Goal: Answer question/provide support: Share knowledge or assist other users

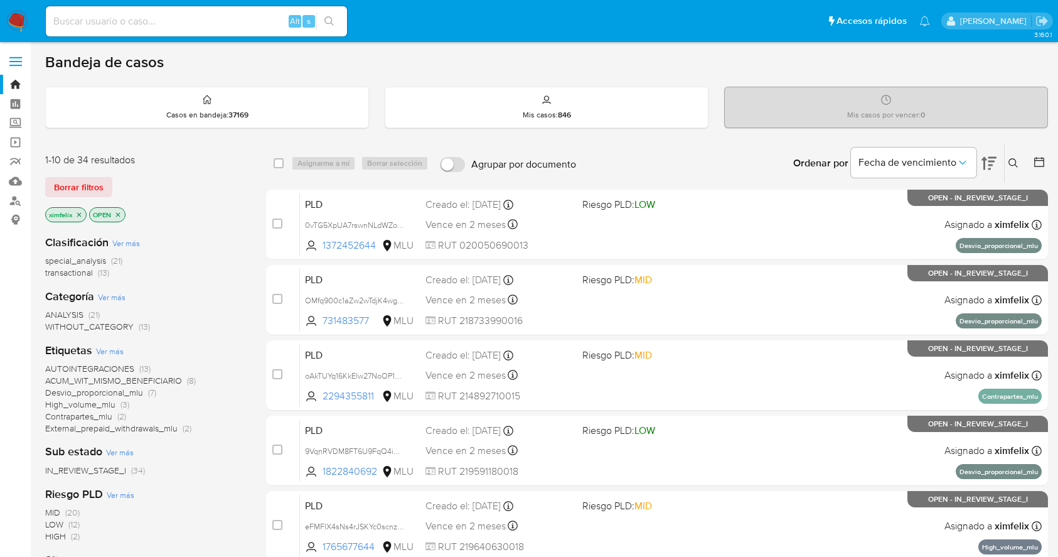
scroll to position [444, 0]
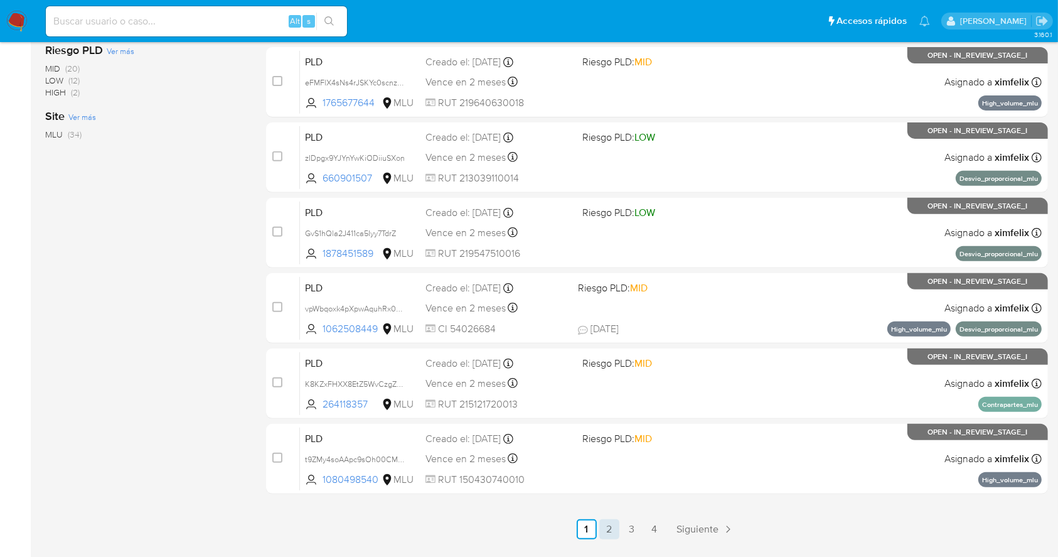
click at [616, 530] on link "2" at bounding box center [609, 529] width 20 height 20
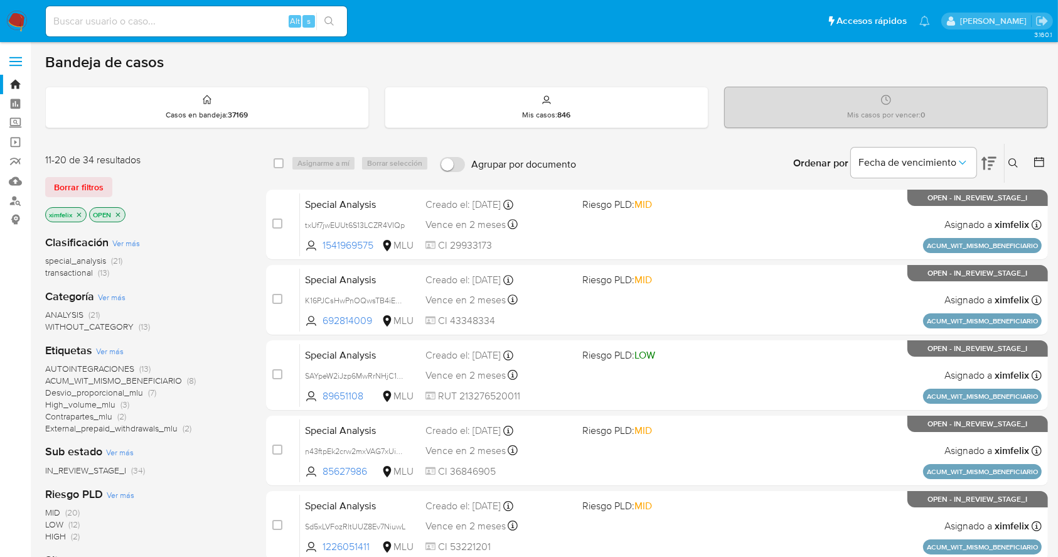
click at [1035, 148] on div at bounding box center [1036, 163] width 23 height 39
click at [1036, 168] on button at bounding box center [1040, 163] width 15 height 15
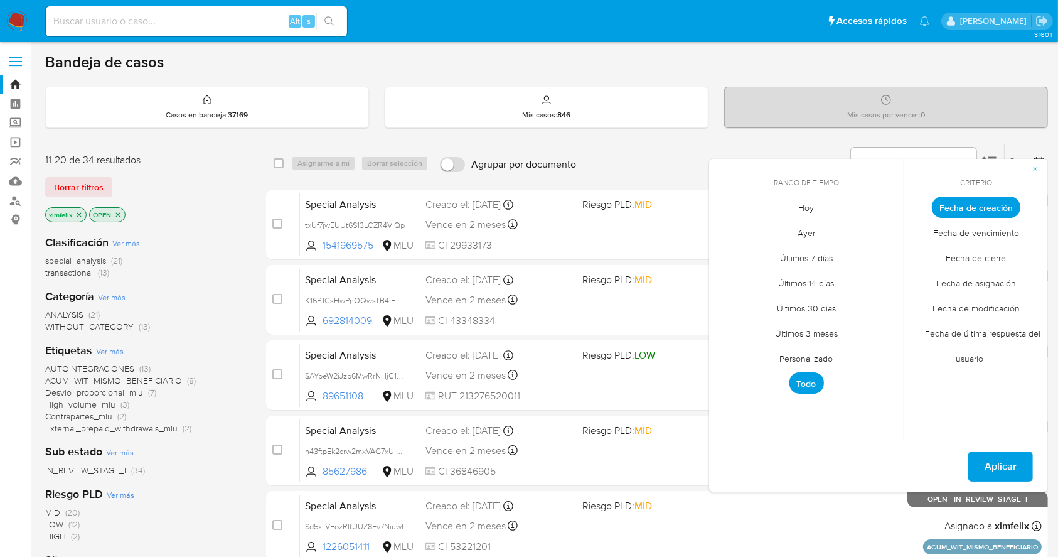
click at [985, 335] on span "Fecha de última respuesta del usuario" at bounding box center [976, 346] width 129 height 51
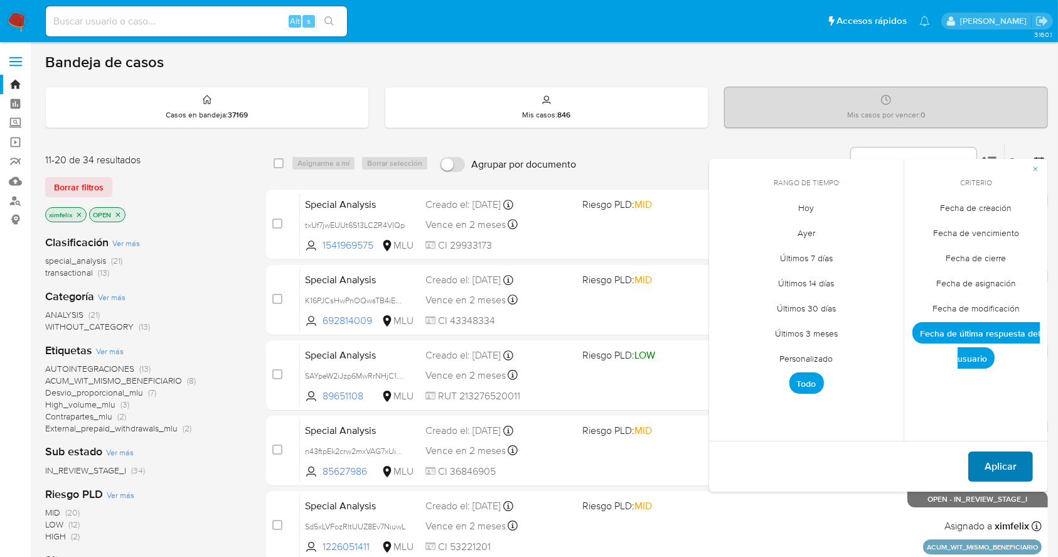
click at [1005, 463] on span "Aplicar" at bounding box center [1001, 466] width 32 height 28
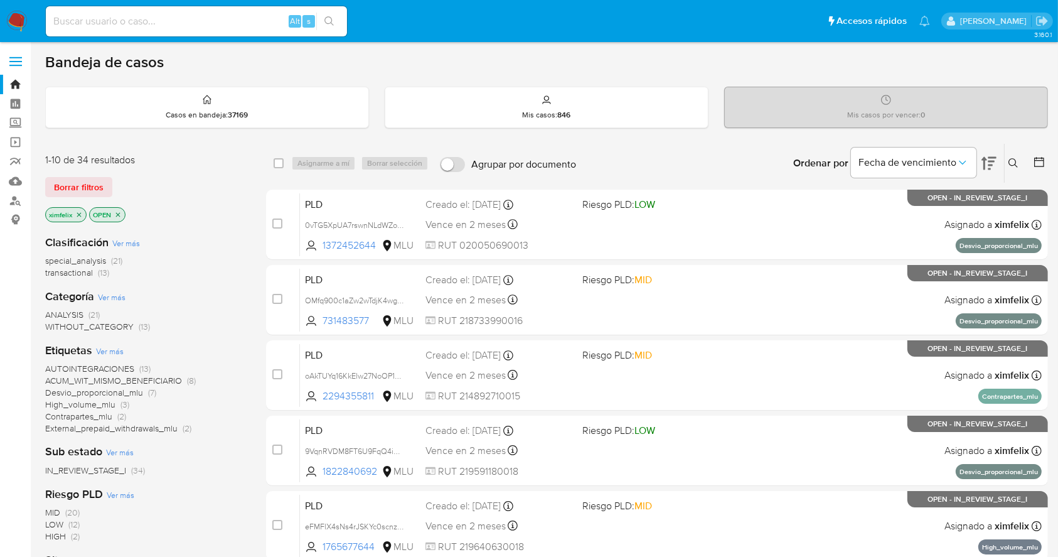
click at [995, 167] on icon at bounding box center [989, 163] width 15 height 15
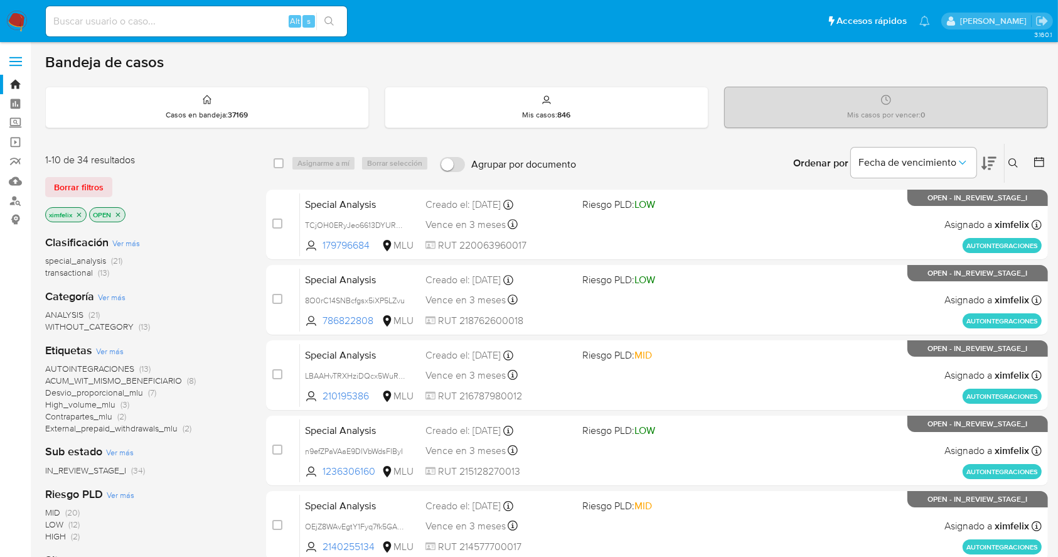
click at [995, 167] on icon at bounding box center [989, 163] width 15 height 15
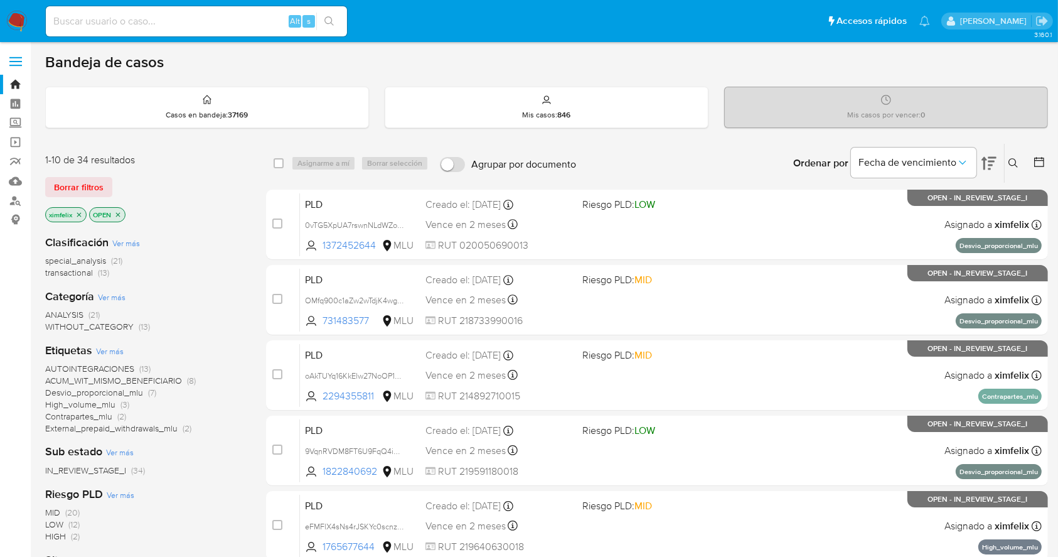
click at [1034, 163] on icon at bounding box center [1039, 162] width 10 height 10
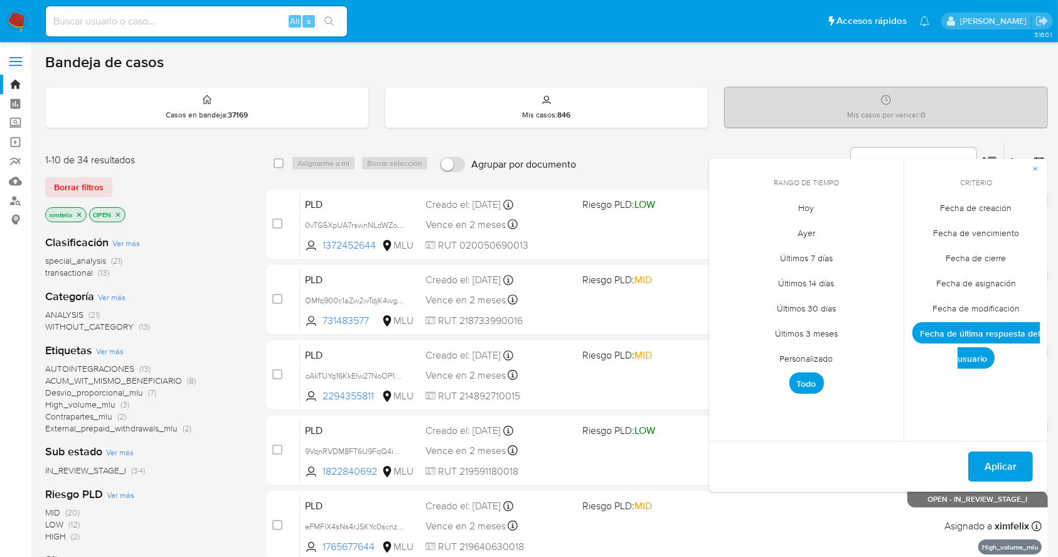
click at [985, 306] on span "Fecha de modificación" at bounding box center [976, 309] width 114 height 26
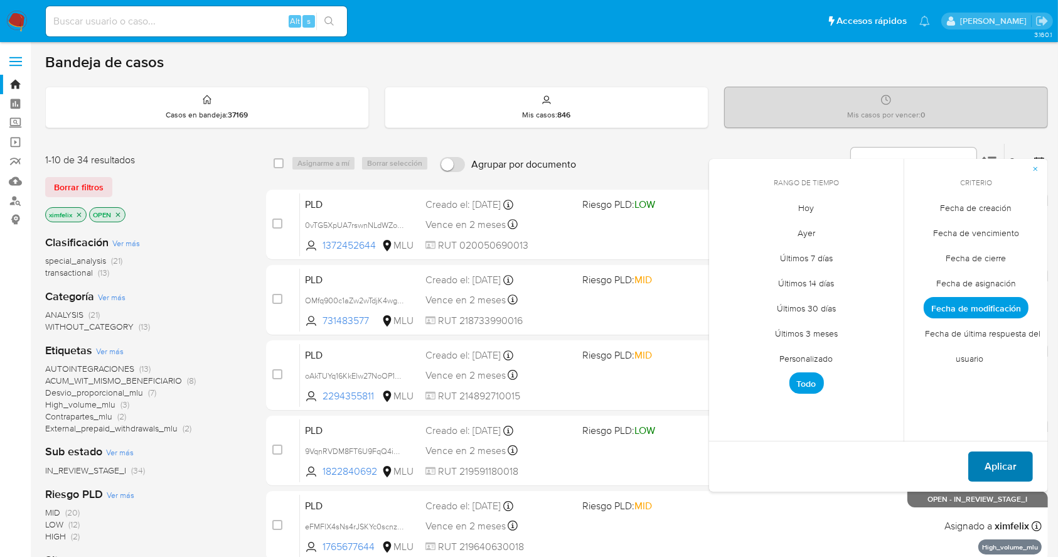
click at [1004, 473] on span "Aplicar" at bounding box center [1001, 466] width 32 height 28
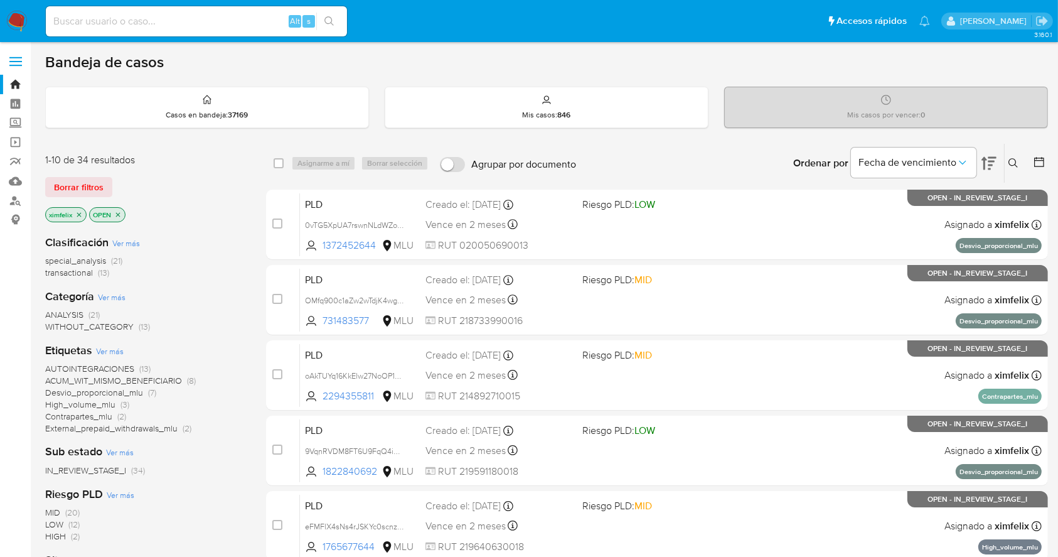
click at [992, 171] on button at bounding box center [989, 163] width 15 height 39
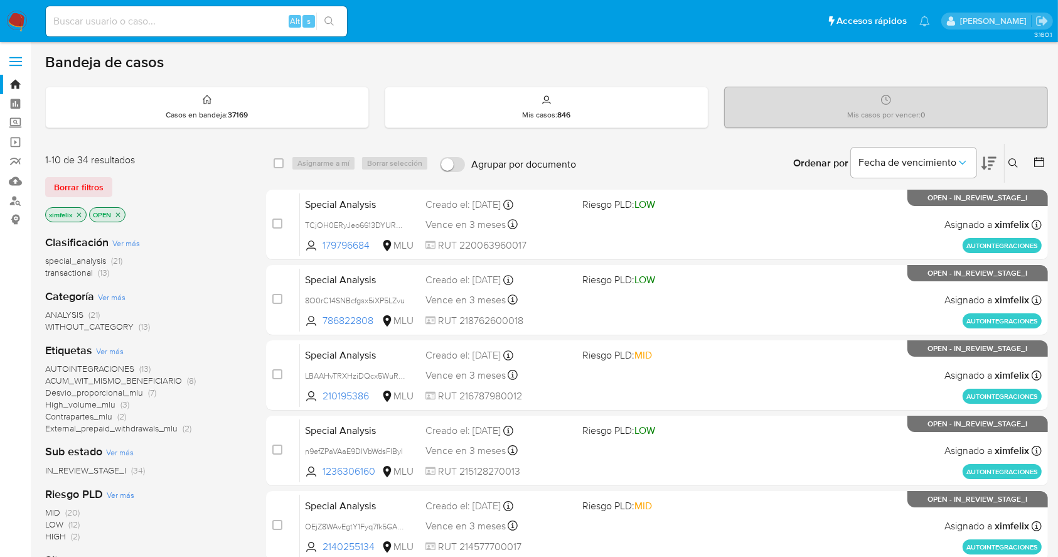
click at [992, 171] on button at bounding box center [989, 163] width 15 height 39
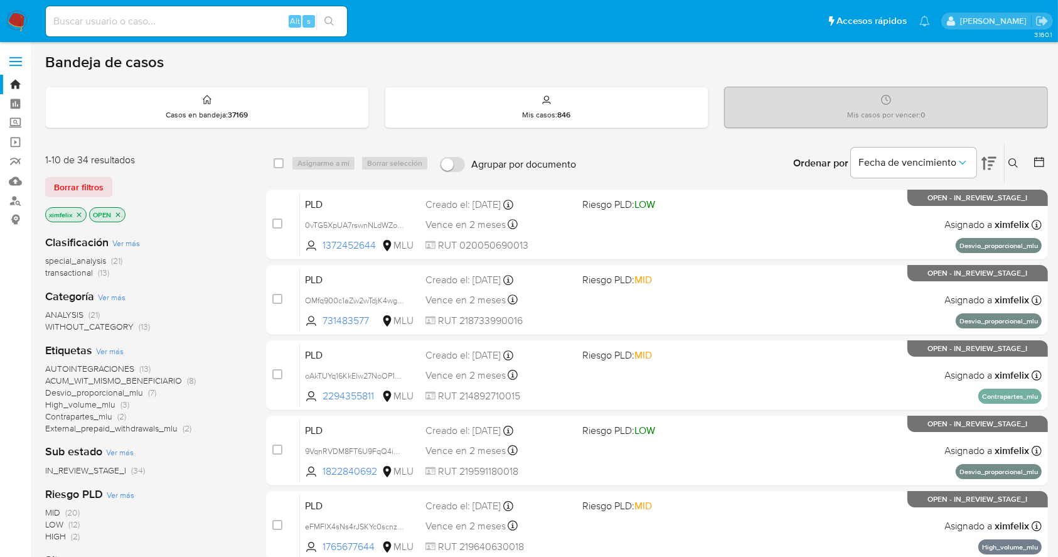
click at [1035, 164] on icon at bounding box center [1039, 162] width 13 height 13
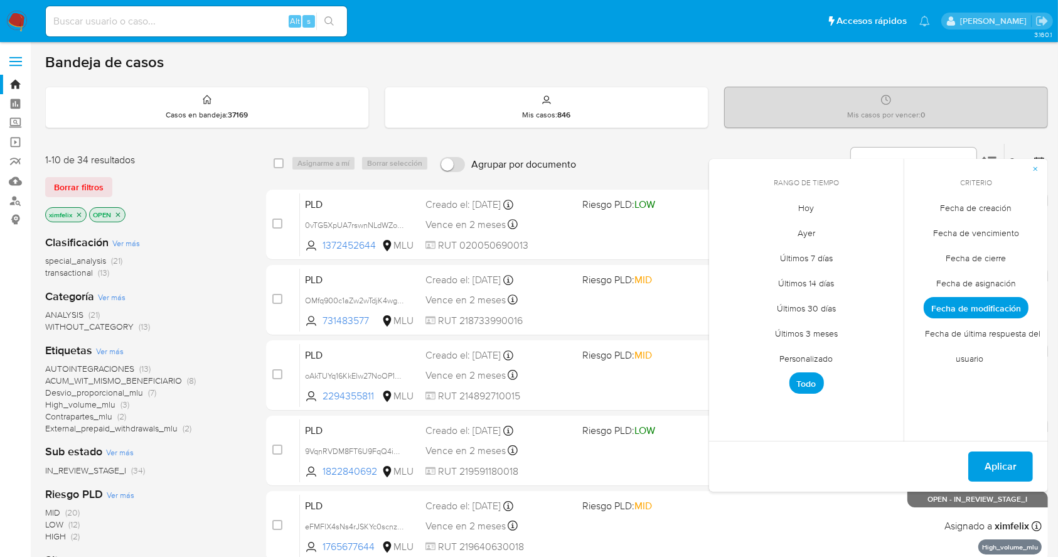
click at [980, 343] on span "Fecha de última respuesta del usuario" at bounding box center [976, 346] width 129 height 51
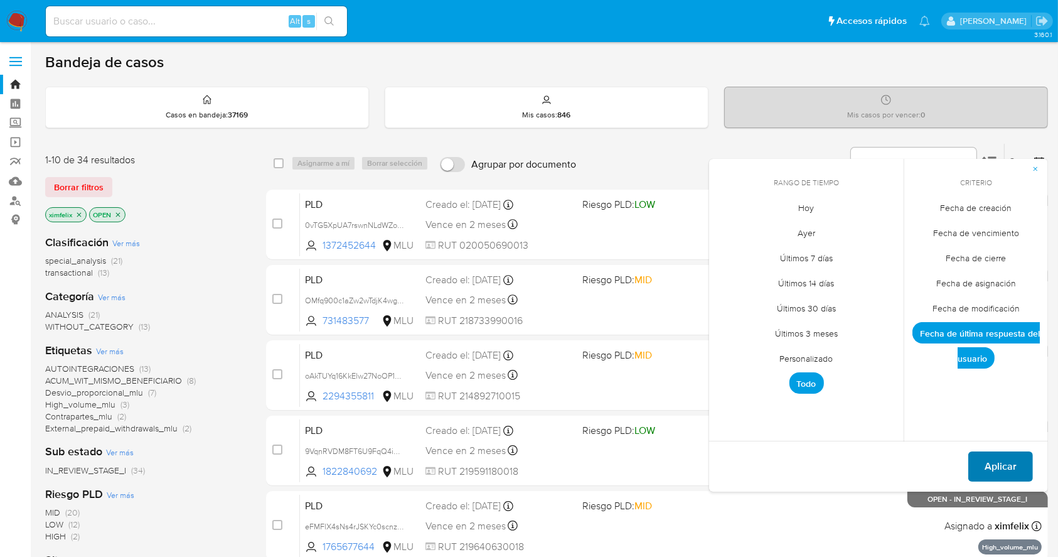
click at [1003, 468] on span "Aplicar" at bounding box center [1001, 466] width 32 height 28
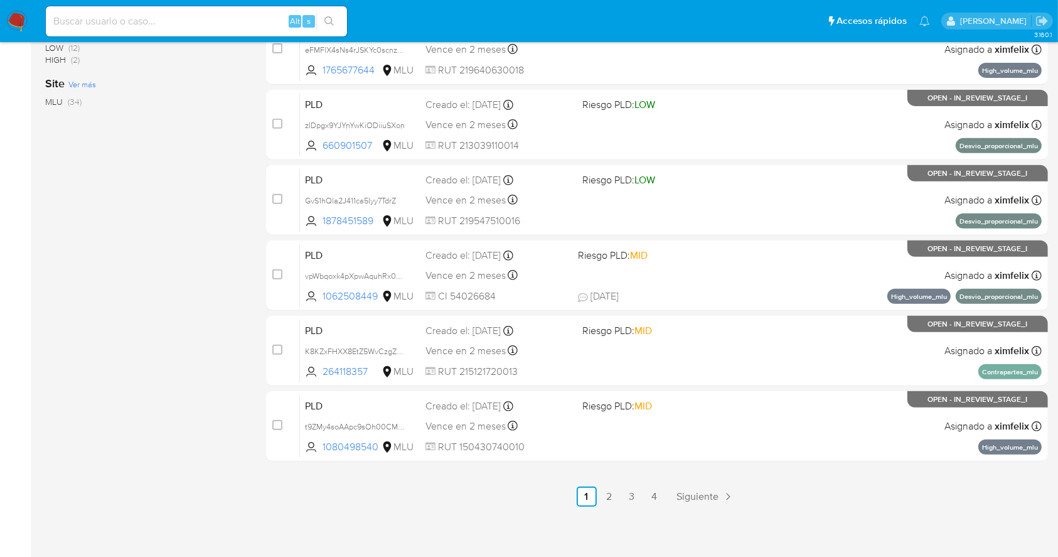
scroll to position [478, 0]
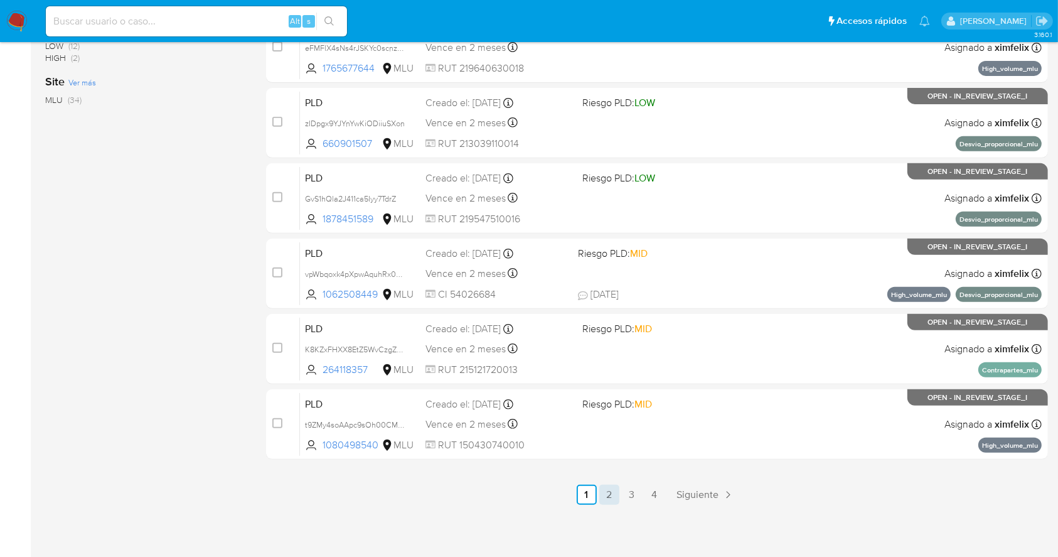
click at [606, 490] on link "2" at bounding box center [609, 494] width 20 height 20
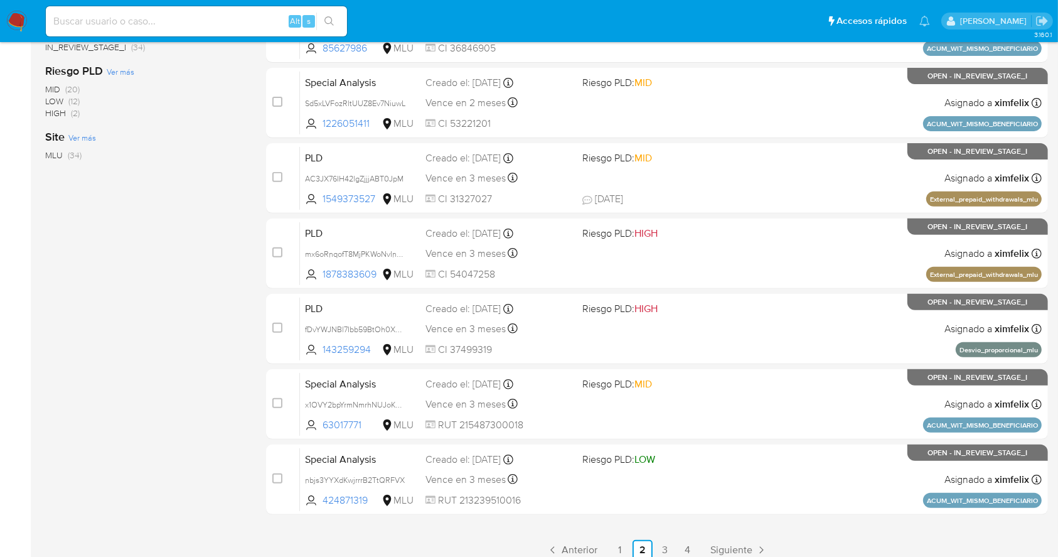
scroll to position [435, 0]
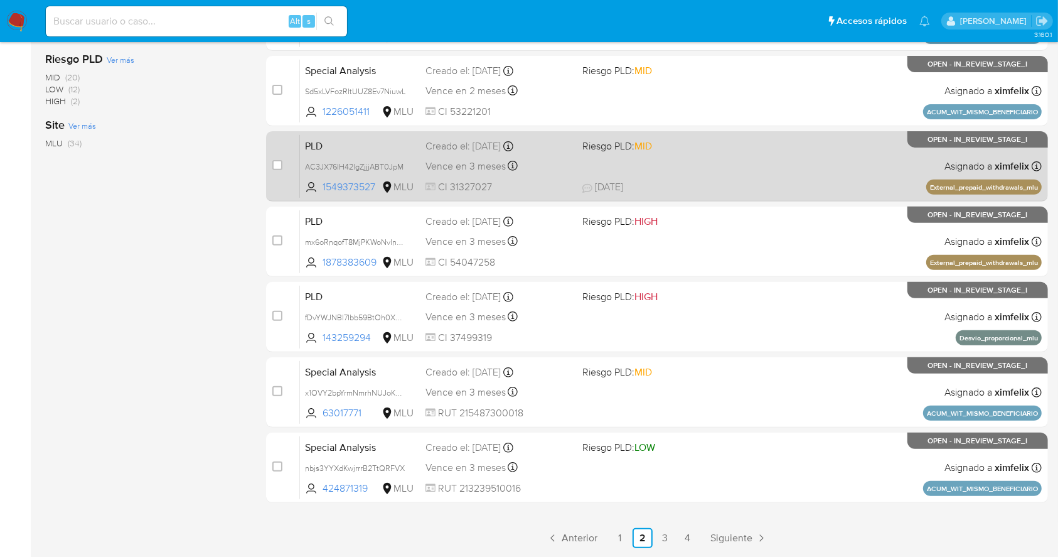
click at [774, 171] on div "PLD AC3JX76IH42lgZjjjABT0JpM 1549373527 MLU Riesgo PLD: MID Creado el: 12/09/20…" at bounding box center [671, 165] width 742 height 63
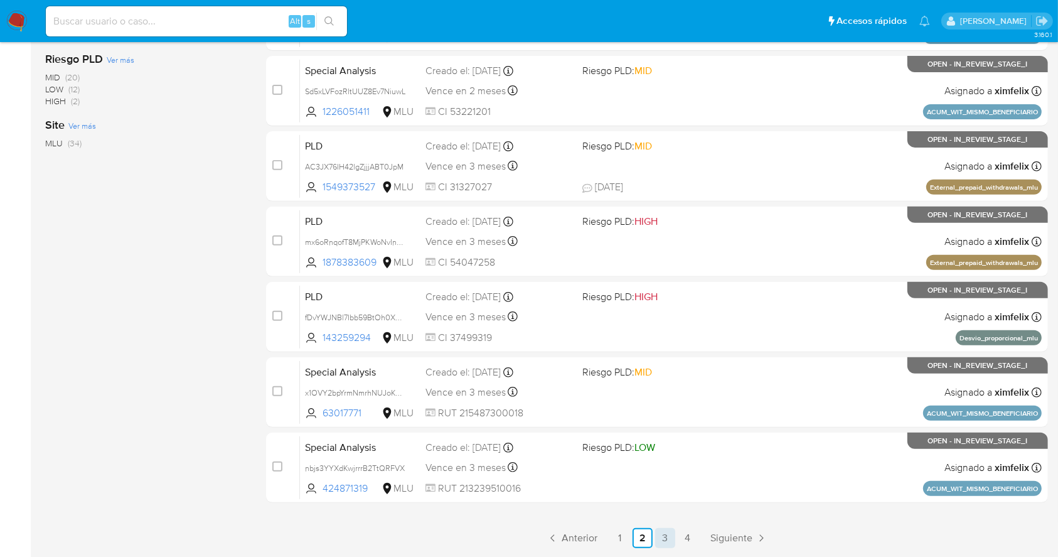
click at [669, 535] on link "3" at bounding box center [665, 538] width 20 height 20
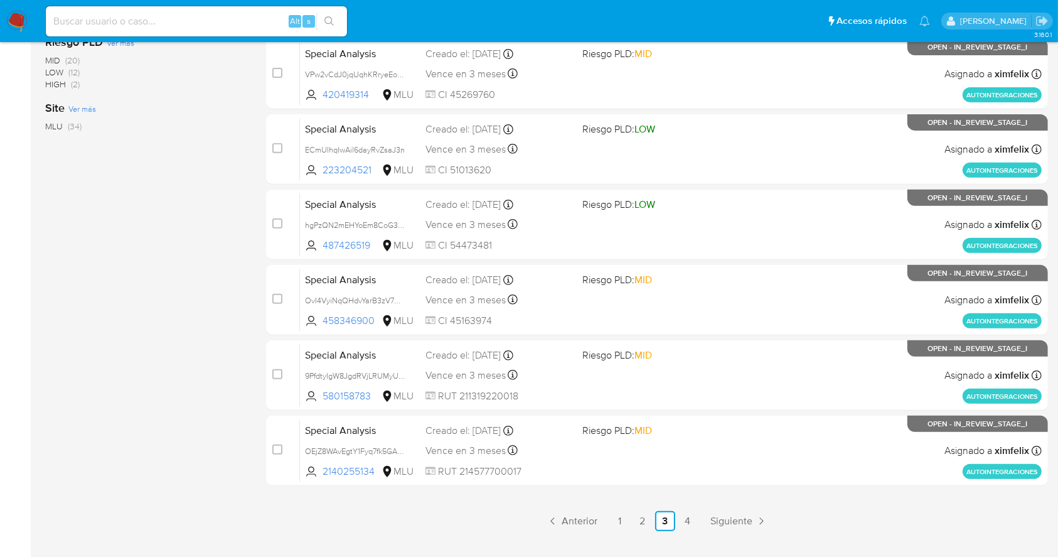
scroll to position [478, 0]
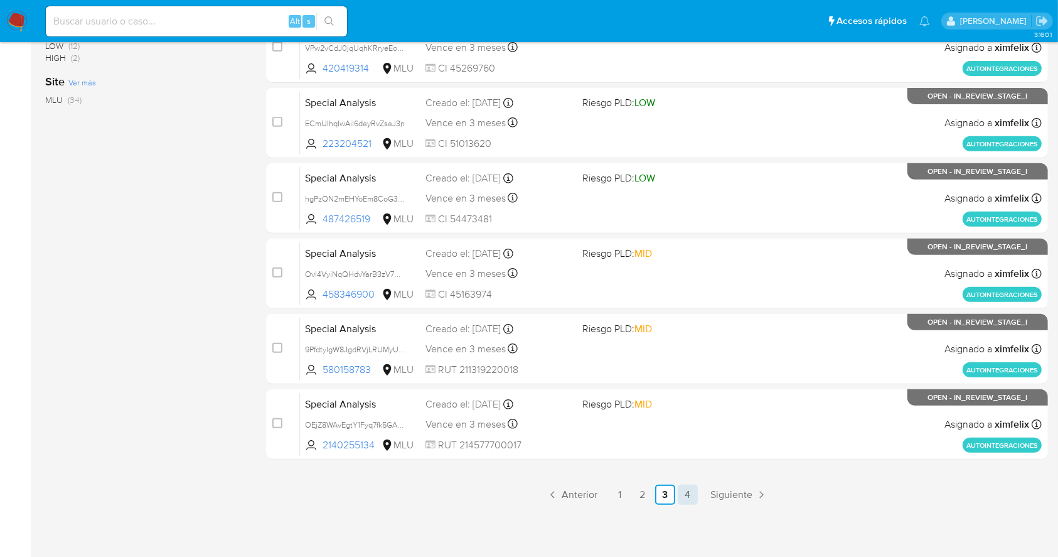
click at [688, 496] on link "4" at bounding box center [688, 494] width 20 height 20
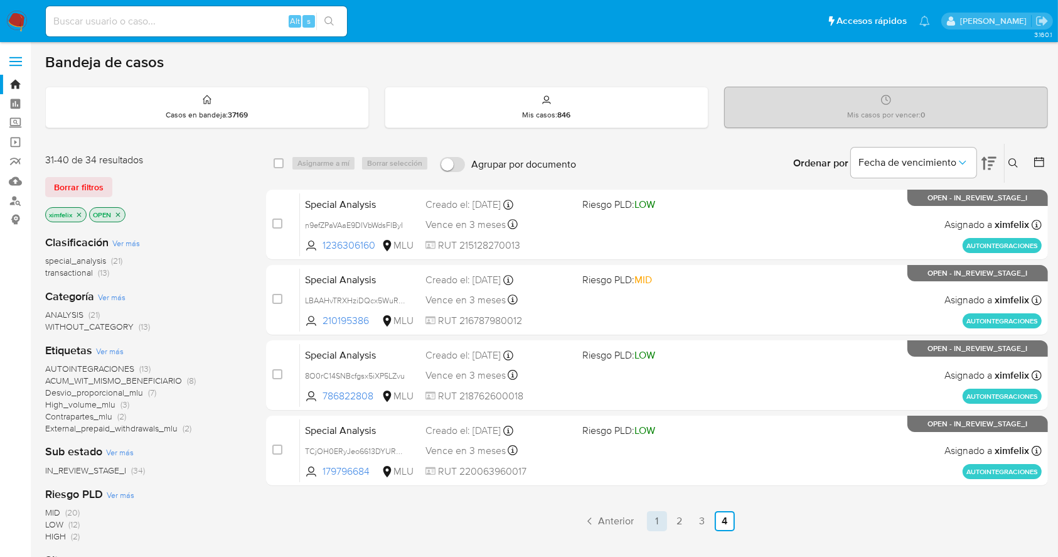
click at [656, 523] on link "1" at bounding box center [657, 521] width 20 height 20
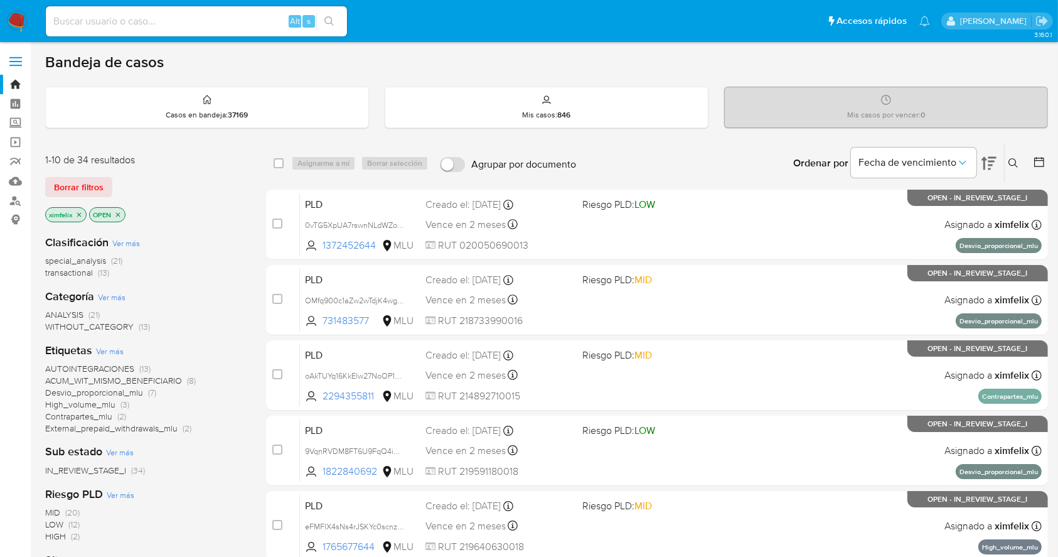
scroll to position [3, 0]
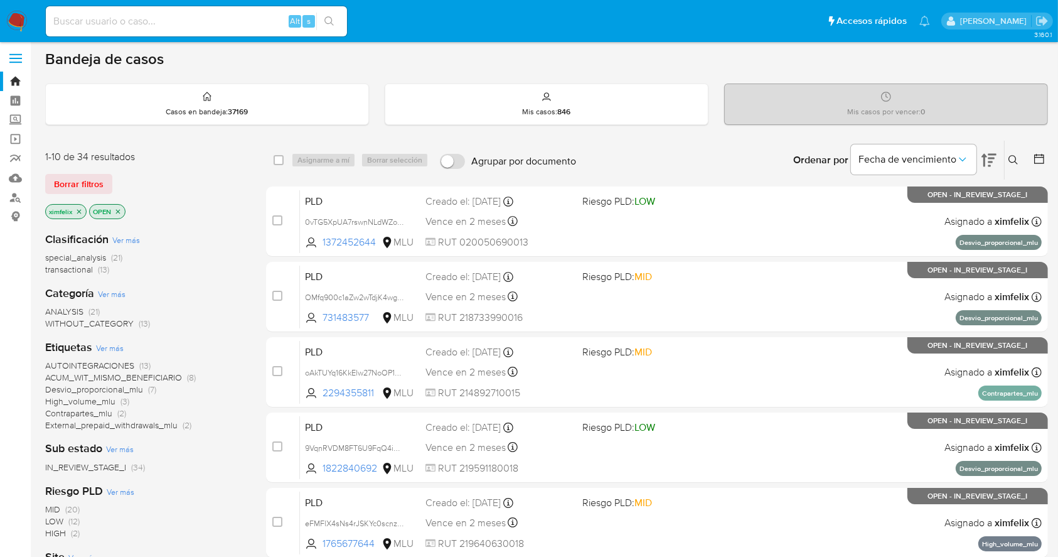
click at [987, 170] on button at bounding box center [989, 160] width 15 height 39
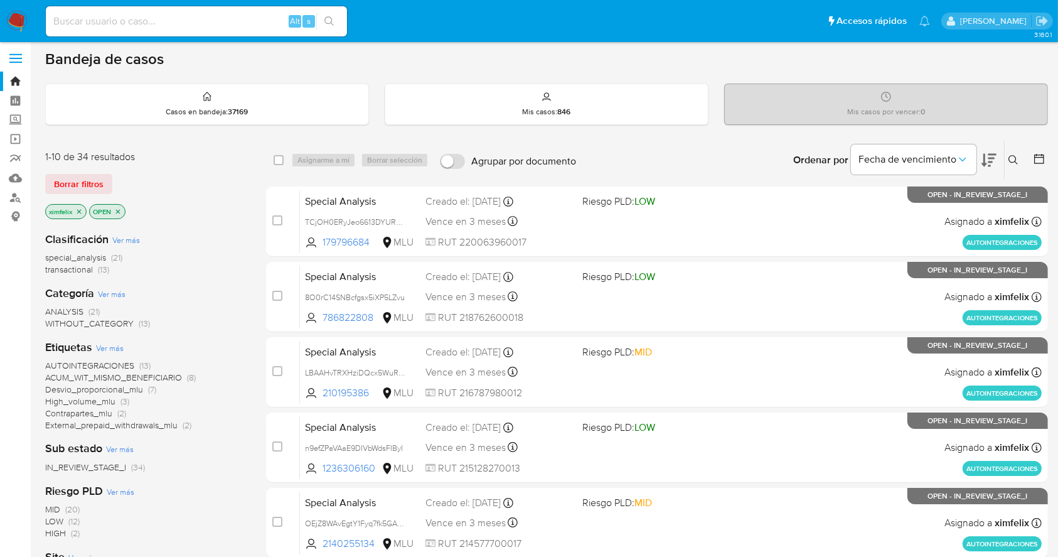
click at [987, 170] on button at bounding box center [989, 160] width 15 height 39
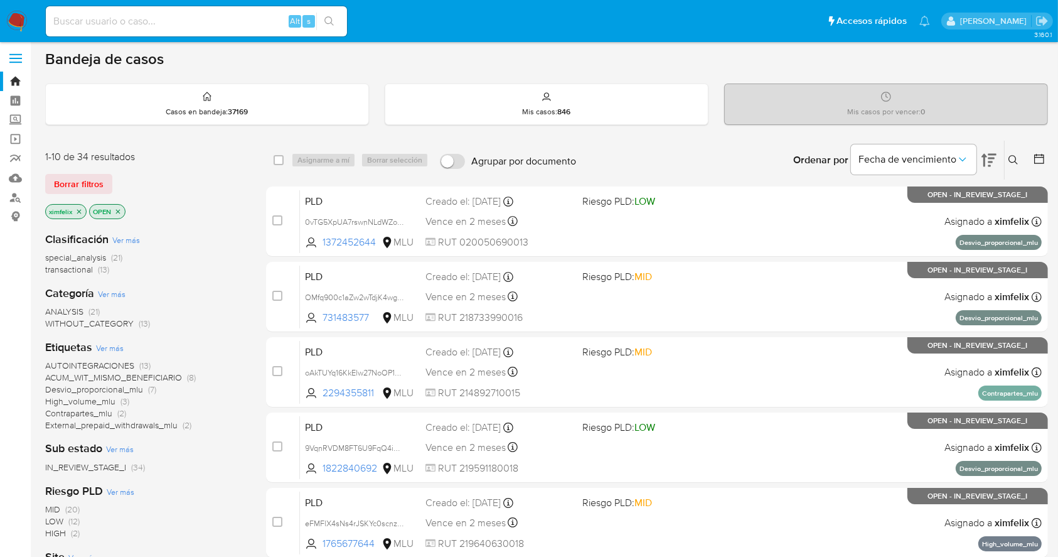
click at [1035, 155] on icon at bounding box center [1039, 159] width 13 height 13
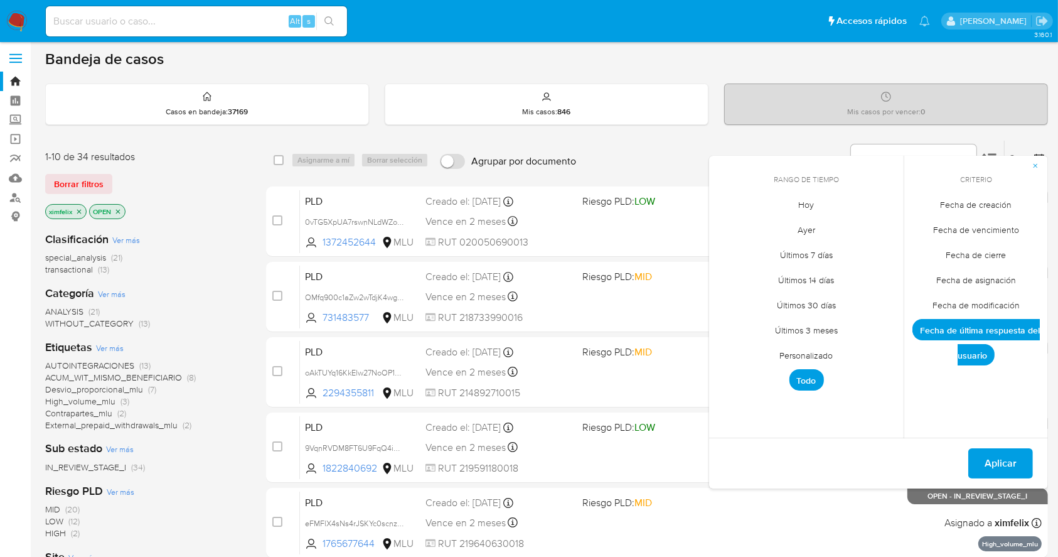
click at [989, 202] on span "Fecha de creación" at bounding box center [977, 205] width 98 height 26
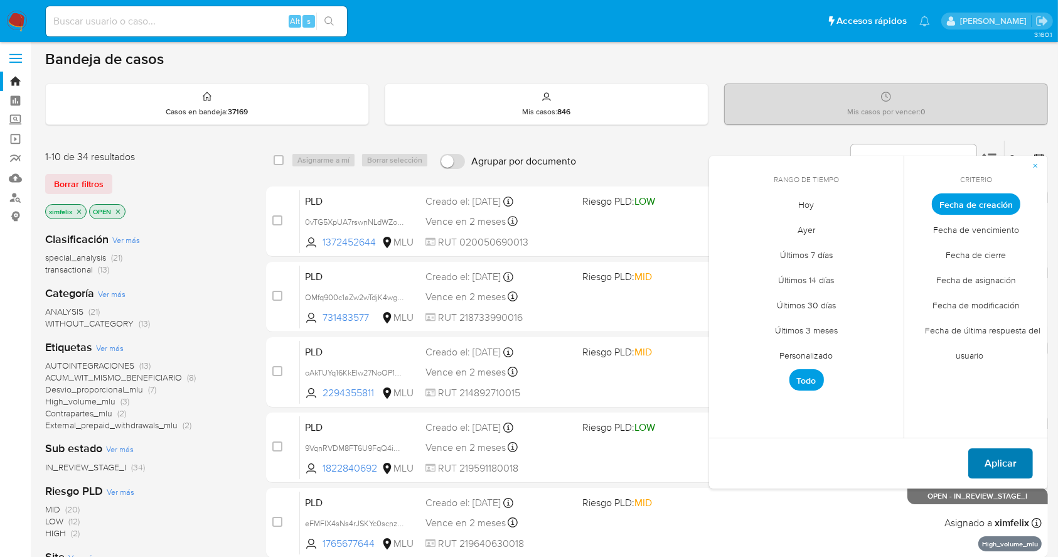
click at [1011, 458] on span "Aplicar" at bounding box center [1001, 463] width 32 height 28
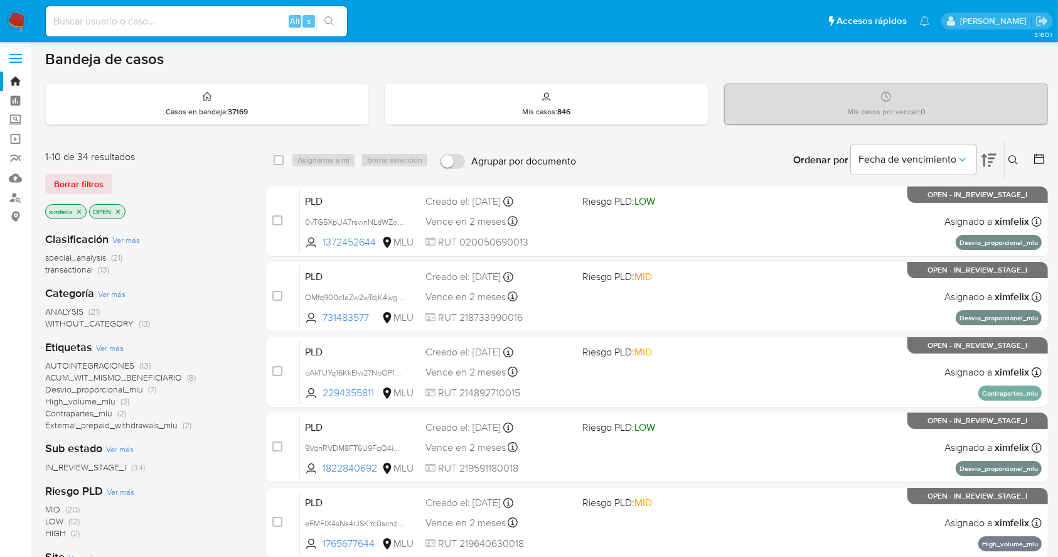
click at [984, 158] on icon at bounding box center [989, 160] width 15 height 13
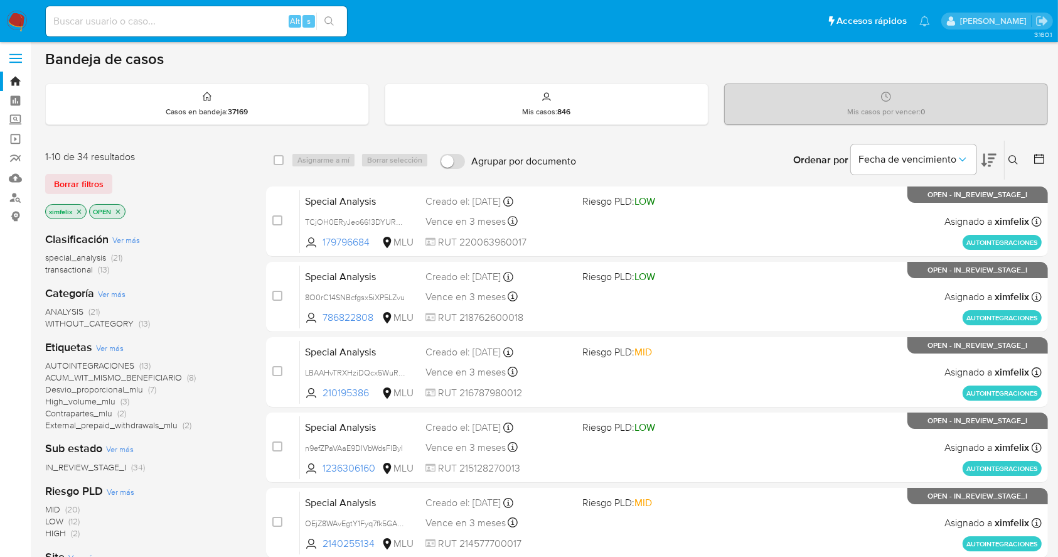
click at [984, 158] on icon at bounding box center [989, 160] width 15 height 13
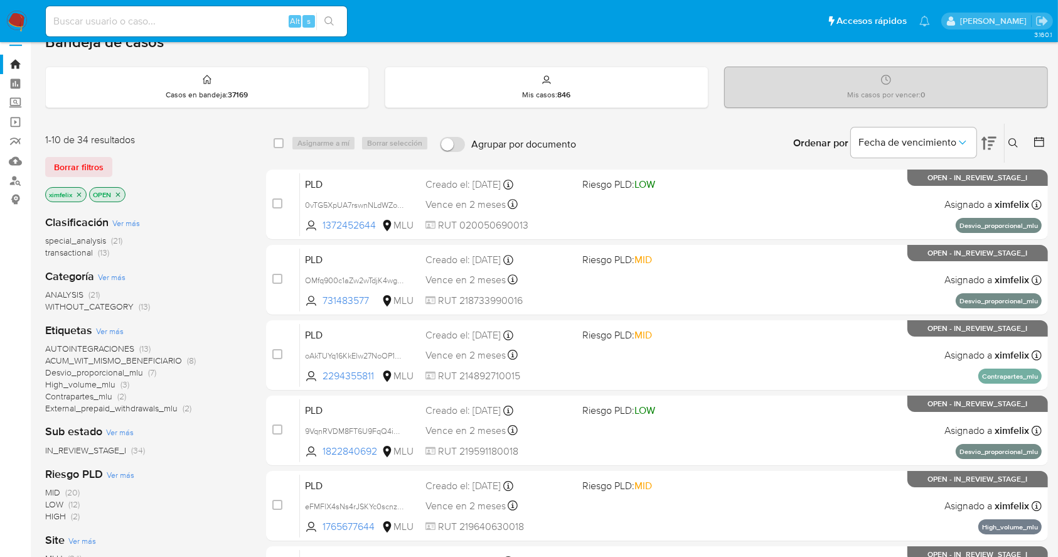
scroll to position [21, 0]
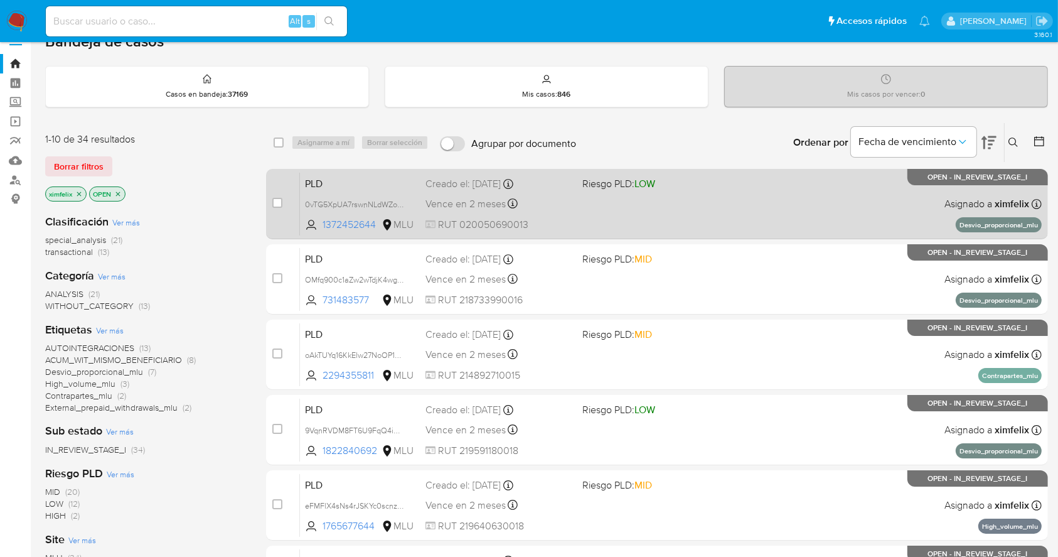
click at [860, 190] on div "PLD 0vTG5XpUA7rswnNLdWZoL8QP 1372452644 MLU Riesgo PLD: LOW Creado el: 12/08/20…" at bounding box center [671, 203] width 742 height 63
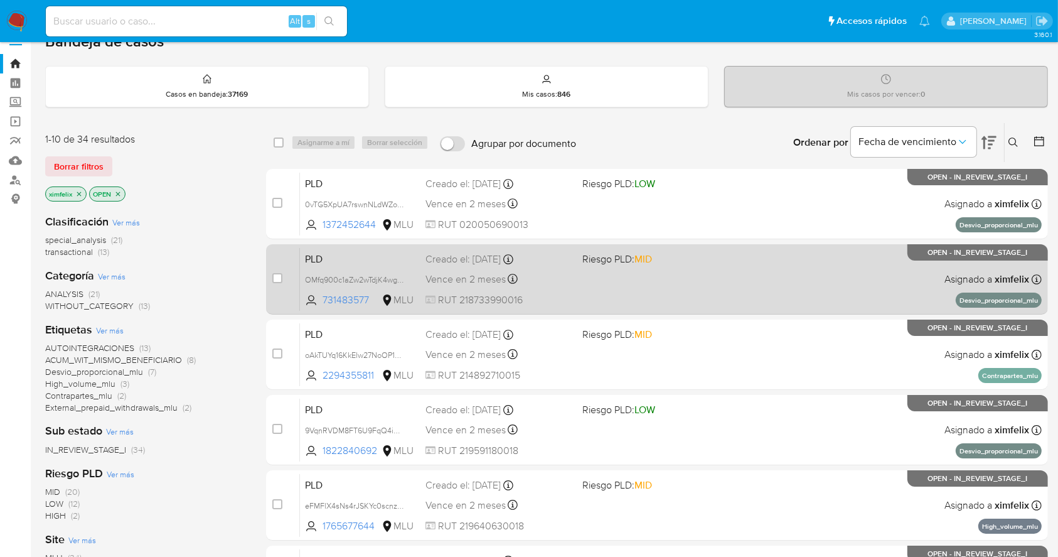
click at [829, 281] on div "PLD OMfq900c1aZw2wTdjK4wg2qd 731483577 MLU Riesgo PLD: MID Creado el: 12/08/202…" at bounding box center [671, 278] width 742 height 63
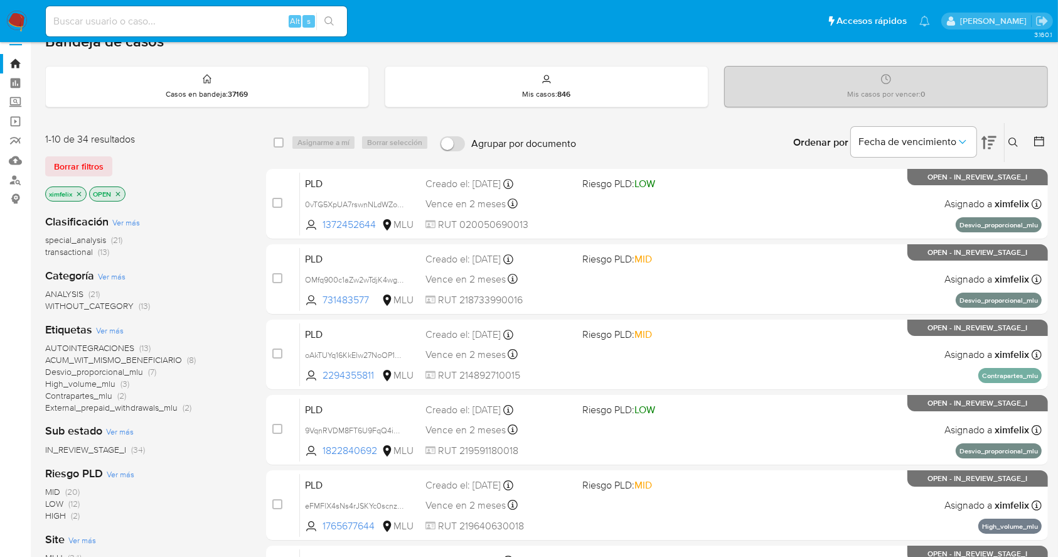
drag, startPoint x: 245, startPoint y: 2, endPoint x: 203, endPoint y: 8, distance: 42.5
click at [203, 8] on div "Alt s" at bounding box center [196, 21] width 301 height 30
click at [195, 17] on input at bounding box center [196, 21] width 301 height 16
paste input "AC3JX76IH42lgZjjjABT0JpM"
type input "AC3JX76IH42lgZjjjABT0JpM"
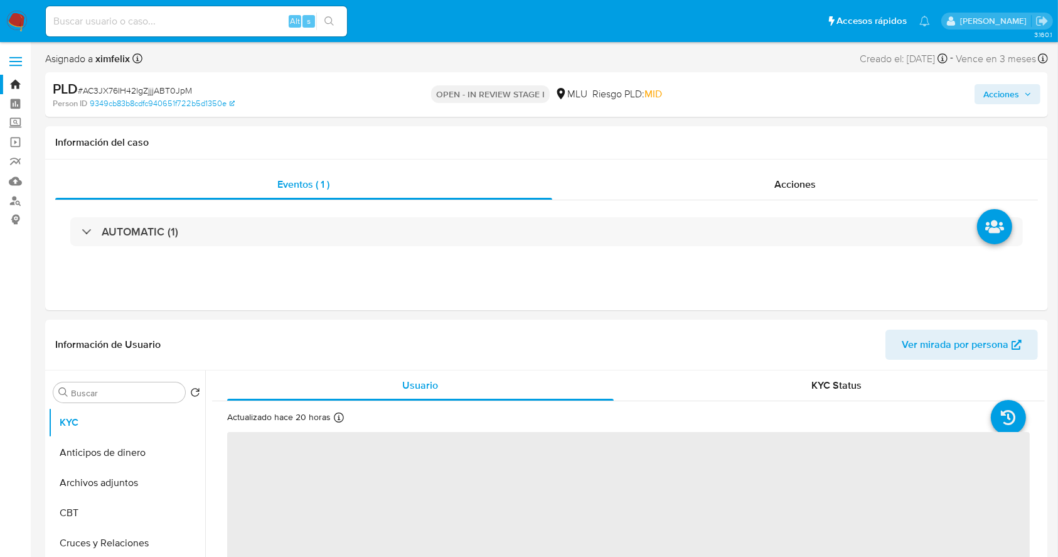
select select "10"
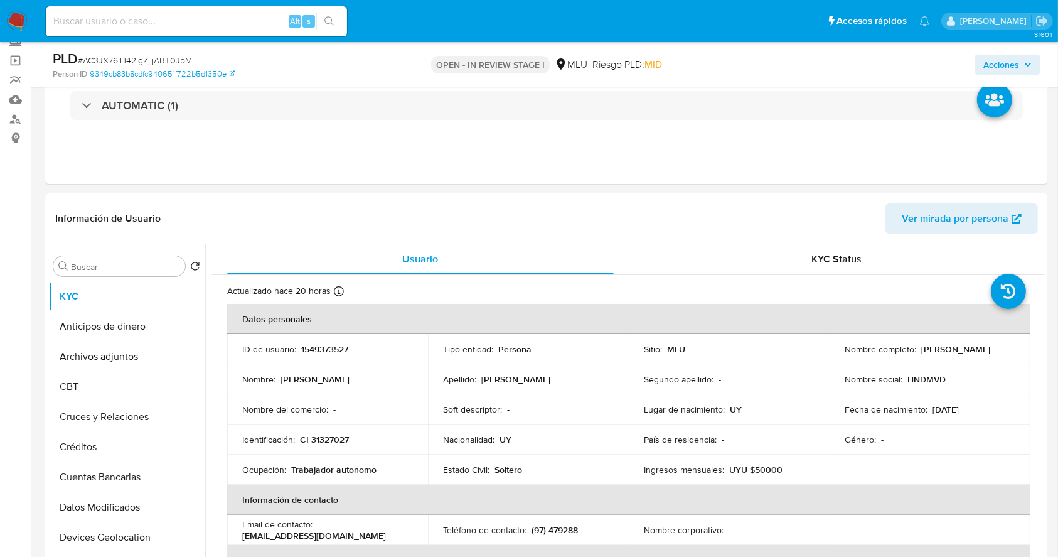
scroll to position [90, 0]
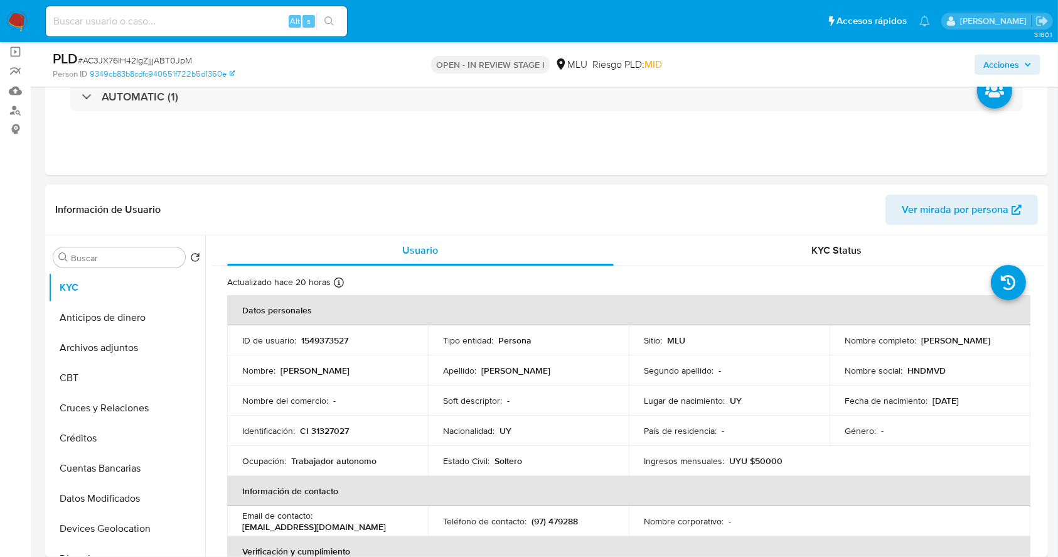
click at [966, 213] on span "Ver mirada por persona" at bounding box center [955, 210] width 107 height 30
click at [173, 18] on input at bounding box center [196, 21] width 301 height 16
paste input "K16PJCsHwPnOQwsTB4iEg53T"
type input "K16PJCsHwPnOQwsTB4iEg53T"
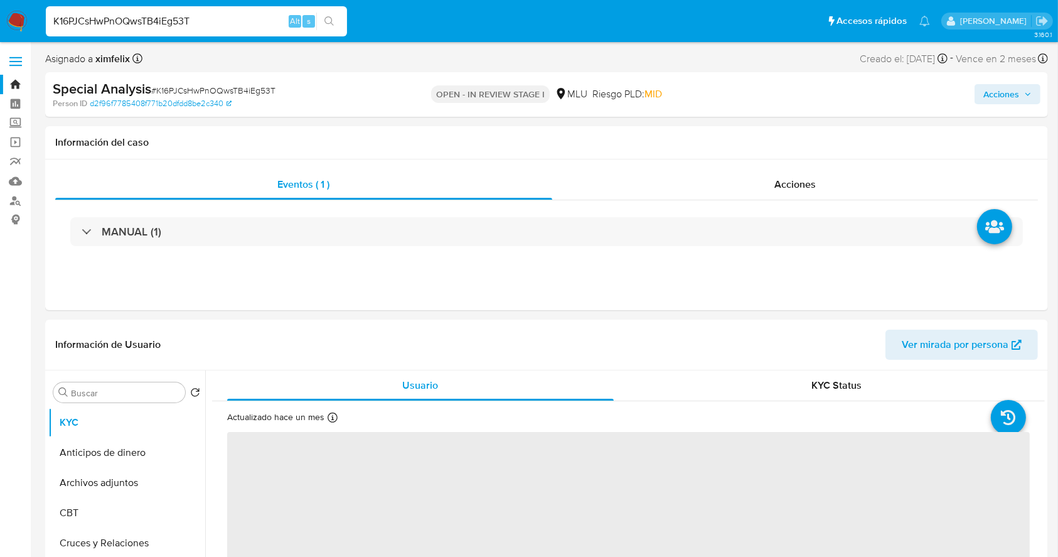
select select "10"
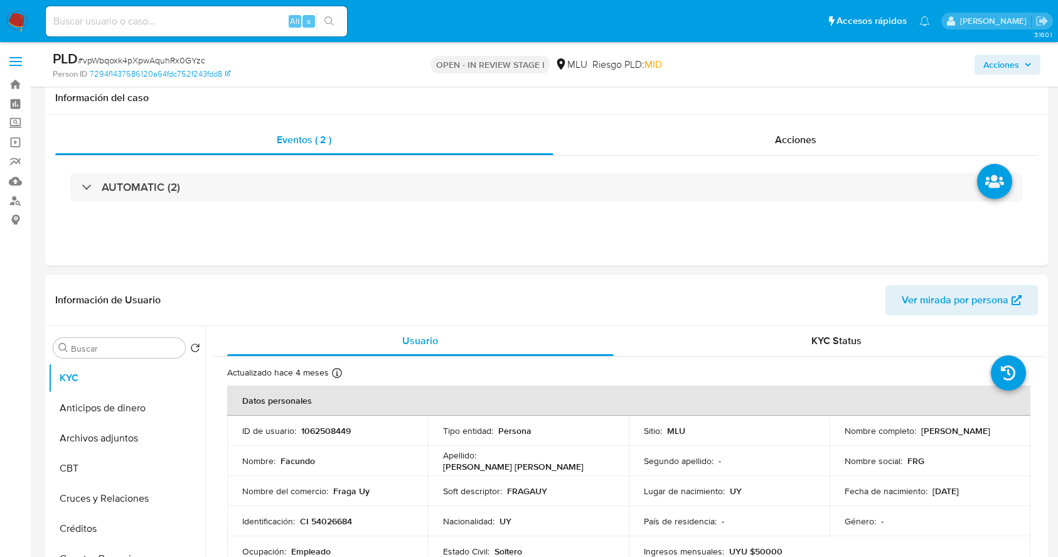
select select "10"
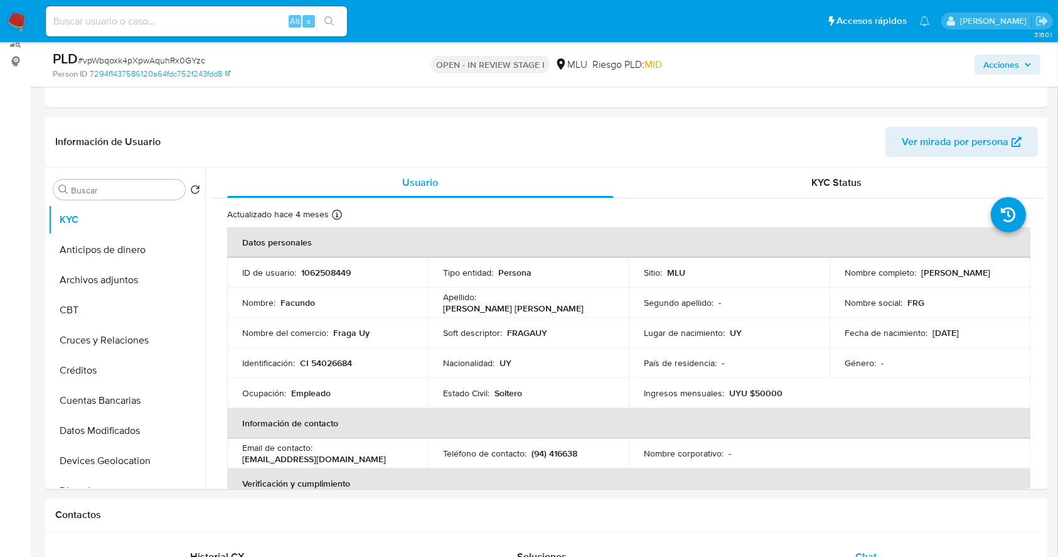
scroll to position [105, 0]
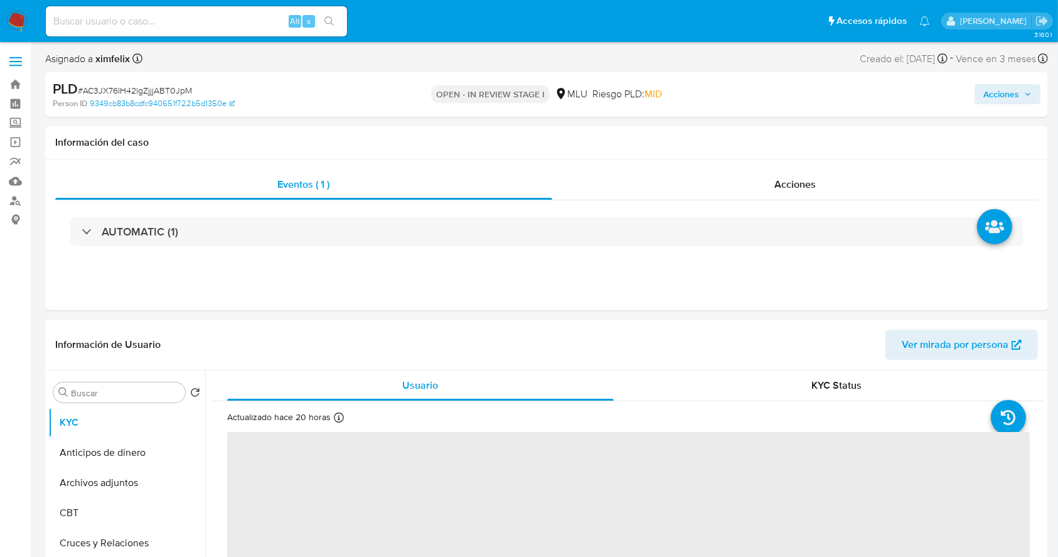
select select "10"
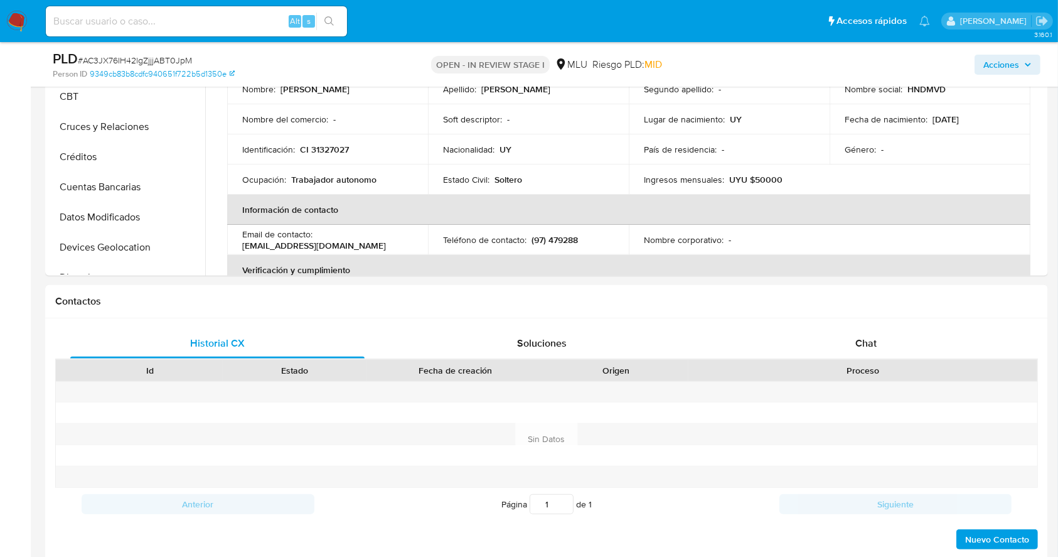
scroll to position [410, 0]
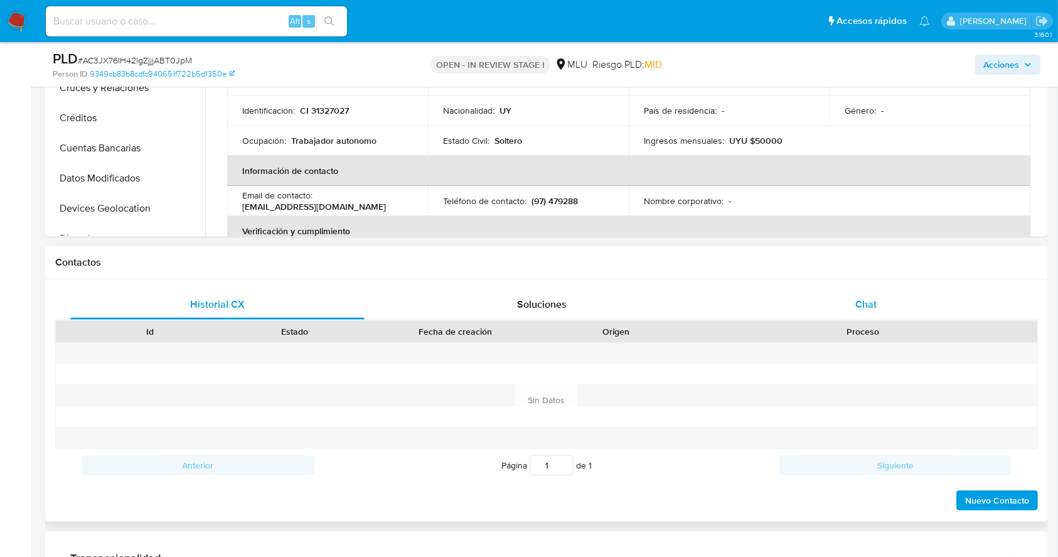
click at [890, 299] on div "Chat" at bounding box center [866, 304] width 294 height 30
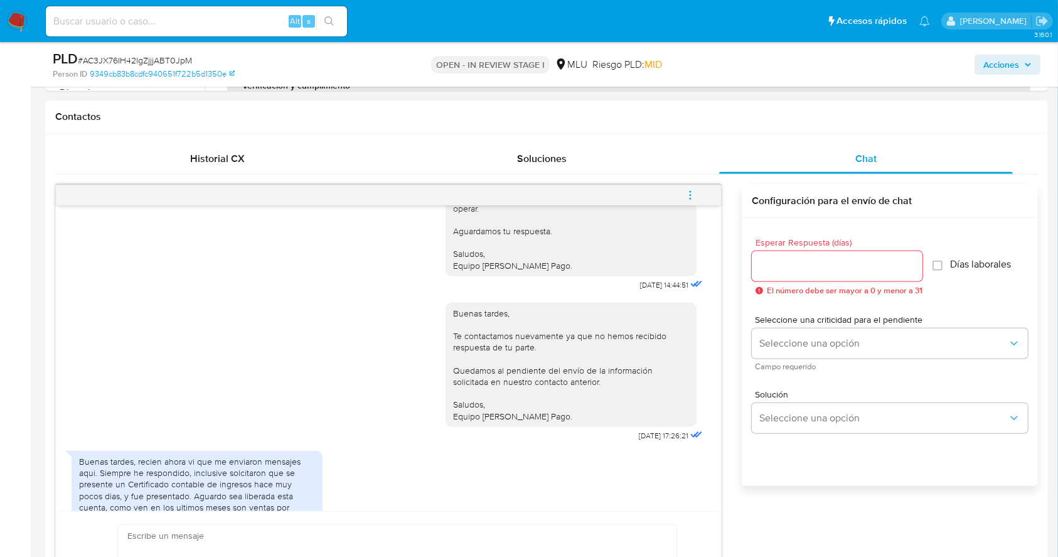
scroll to position [392, 0]
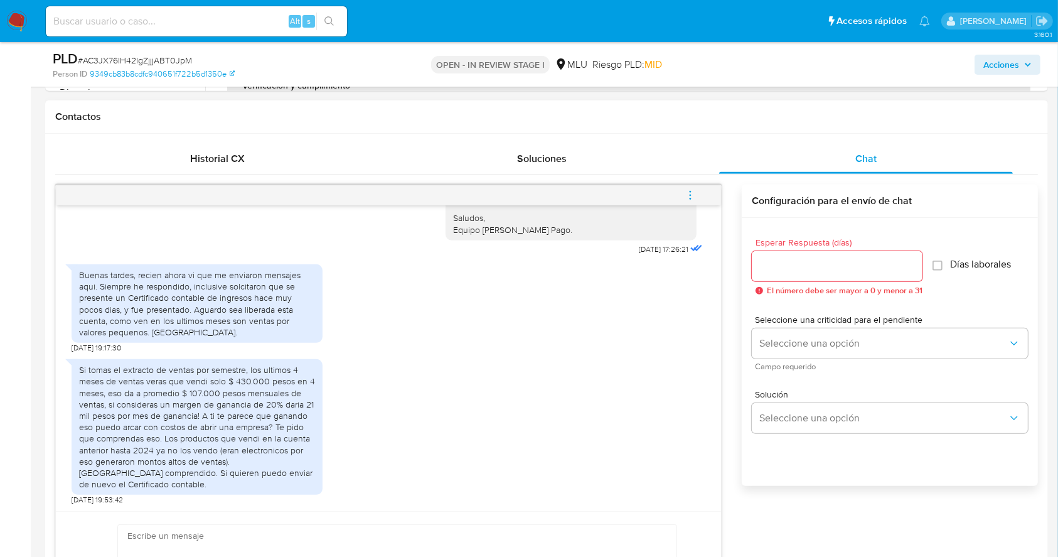
click at [628, 401] on div "Si tomas el extracto de ventas por semestre, los ultimos 4 meses de ventas vera…" at bounding box center [389, 429] width 634 height 152
click at [595, 326] on div "Buenas tardes, recien ahora vi que me enviaron mensajes aqui. Siempre he respon…" at bounding box center [389, 305] width 634 height 95
click at [581, 357] on div "Si tomas el extracto de ventas por semestre, los ultimos 4 meses de ventas vera…" at bounding box center [389, 429] width 634 height 152
click at [587, 313] on div "Buenas tardes, recien ahora vi que me enviaron mensajes aqui. Siempre he respon…" at bounding box center [389, 305] width 634 height 95
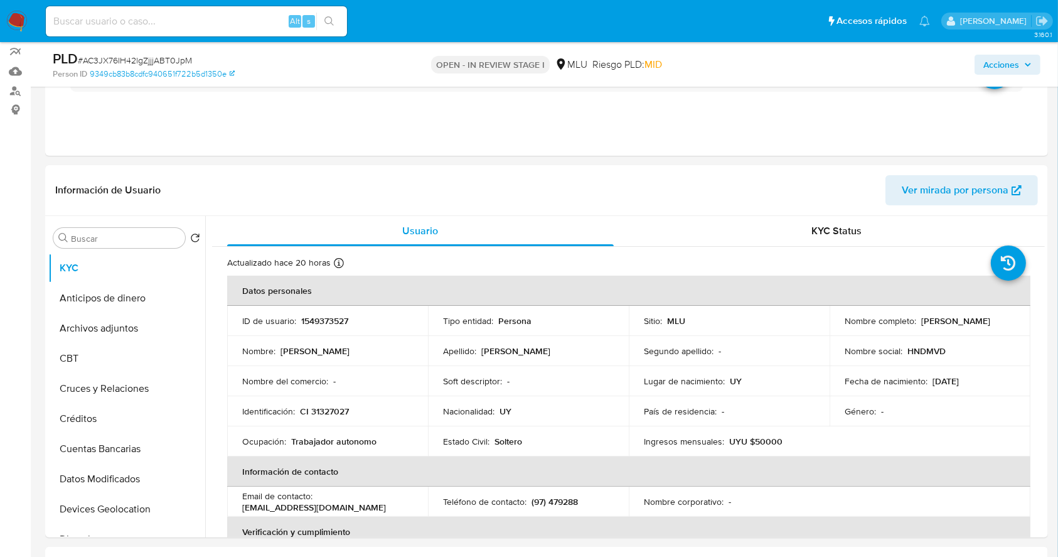
scroll to position [0, 0]
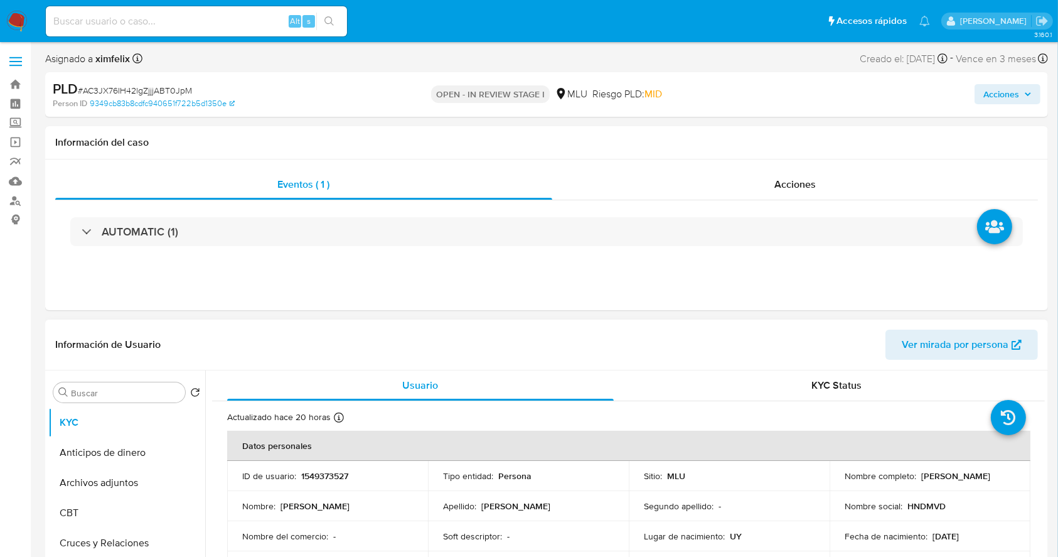
click at [329, 476] on p "1549373527" at bounding box center [324, 475] width 47 height 11
copy p "1549373527"
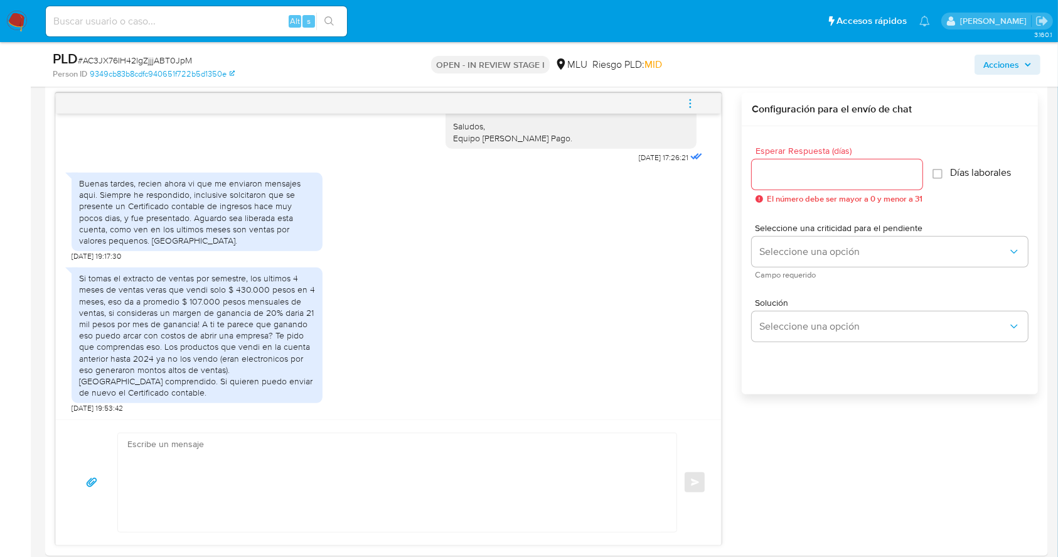
scroll to position [655, 0]
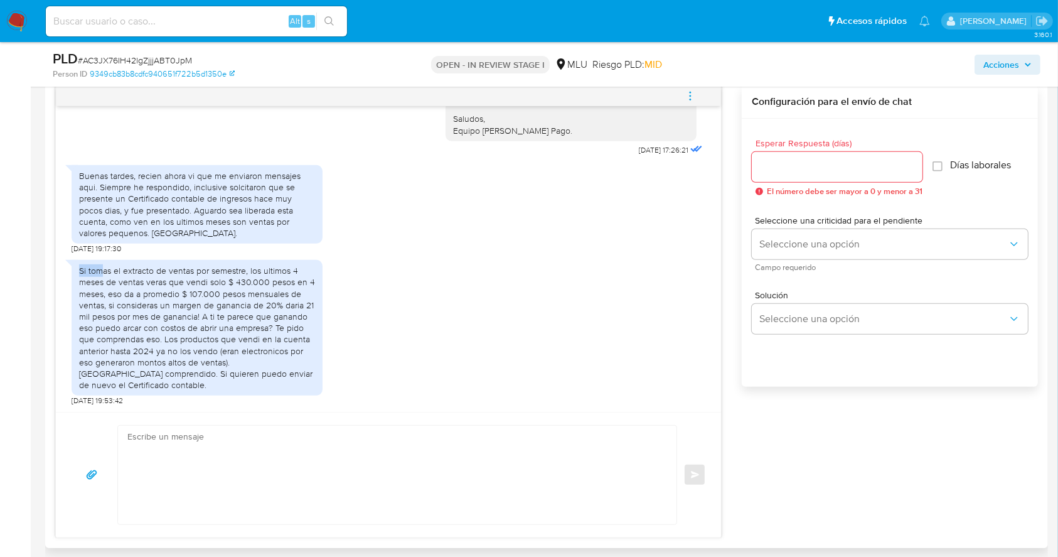
drag, startPoint x: 77, startPoint y: 271, endPoint x: 100, endPoint y: 274, distance: 23.4
click at [100, 274] on div "Si tomas el extracto de ventas por semestre, los ultimos 4 meses de ventas vera…" at bounding box center [197, 328] width 251 height 136
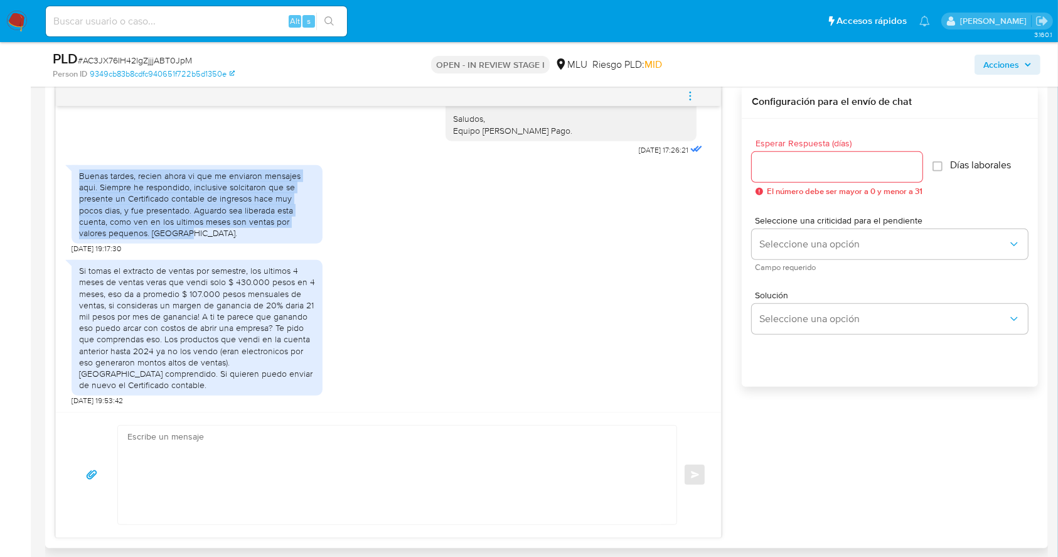
drag, startPoint x: 88, startPoint y: 178, endPoint x: 222, endPoint y: 233, distance: 144.3
click at [222, 233] on div "Buenas tardes, recien ahora vi que me enviaron mensajes aqui. Siempre he respon…" at bounding box center [197, 204] width 251 height 78
copy div "Buenas tardes, recien ahora vi que me enviaron mensajes aqui. Siempre he respon…"
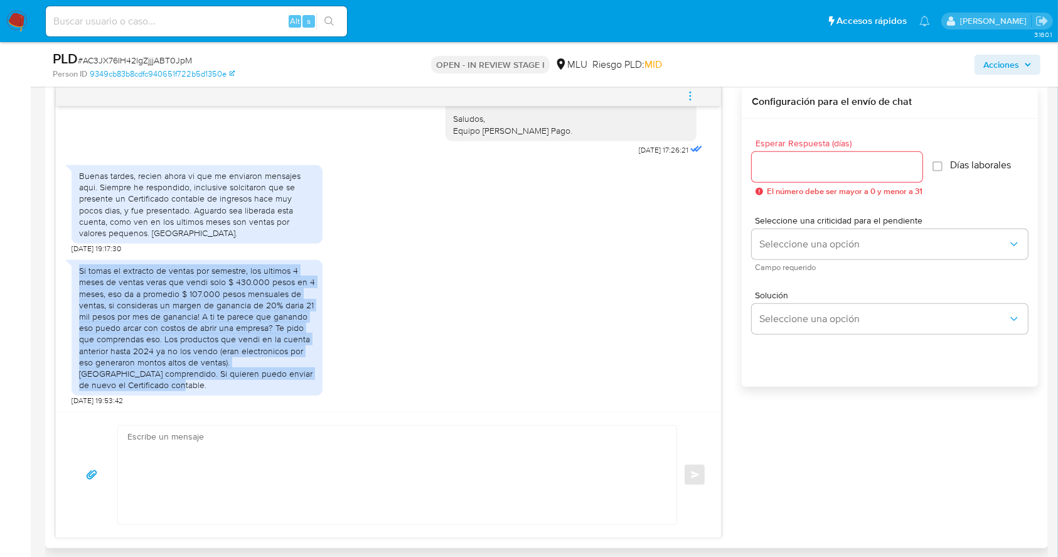
drag, startPoint x: 77, startPoint y: 268, endPoint x: 181, endPoint y: 380, distance: 153.2
click at [181, 380] on div "Si tomas el extracto de ventas por semestre, los ultimos 4 meses de ventas vera…" at bounding box center [197, 328] width 251 height 136
copy div "Si tomas el extracto de ventas por semestre, los ultimos 4 meses de ventas vera…"
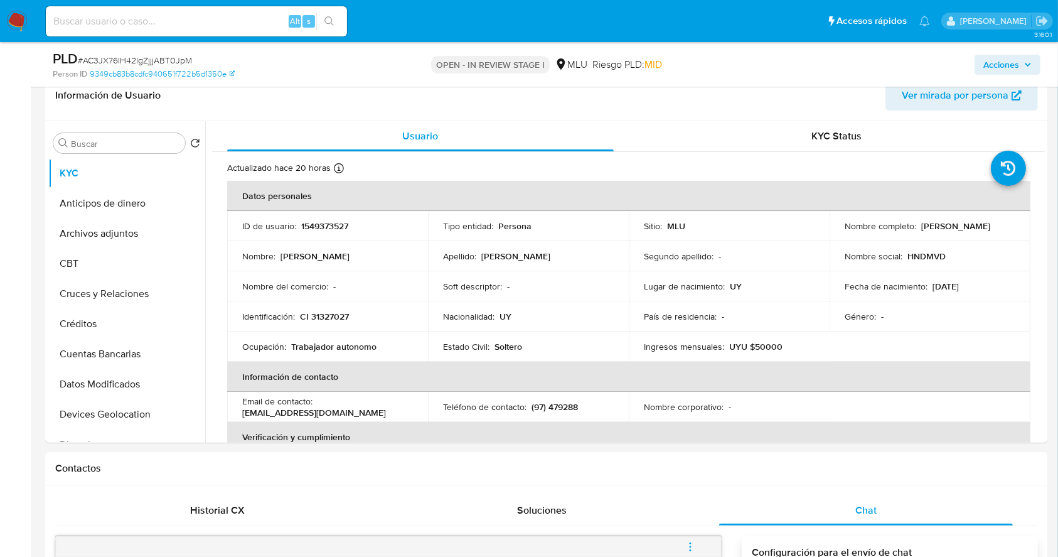
scroll to position [195, 0]
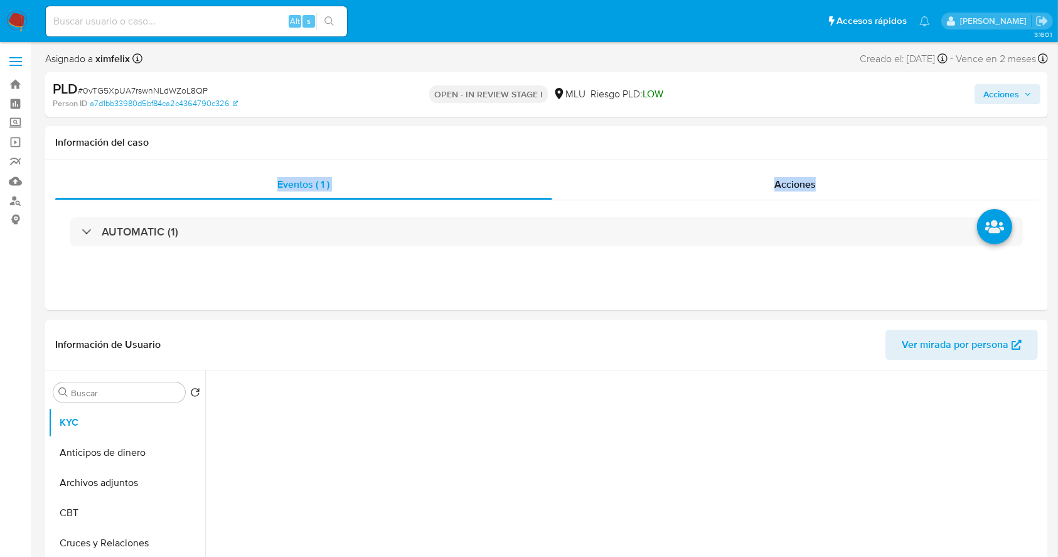
select select "10"
drag, startPoint x: 1056, startPoint y: 122, endPoint x: 1060, endPoint y: 202, distance: 80.4
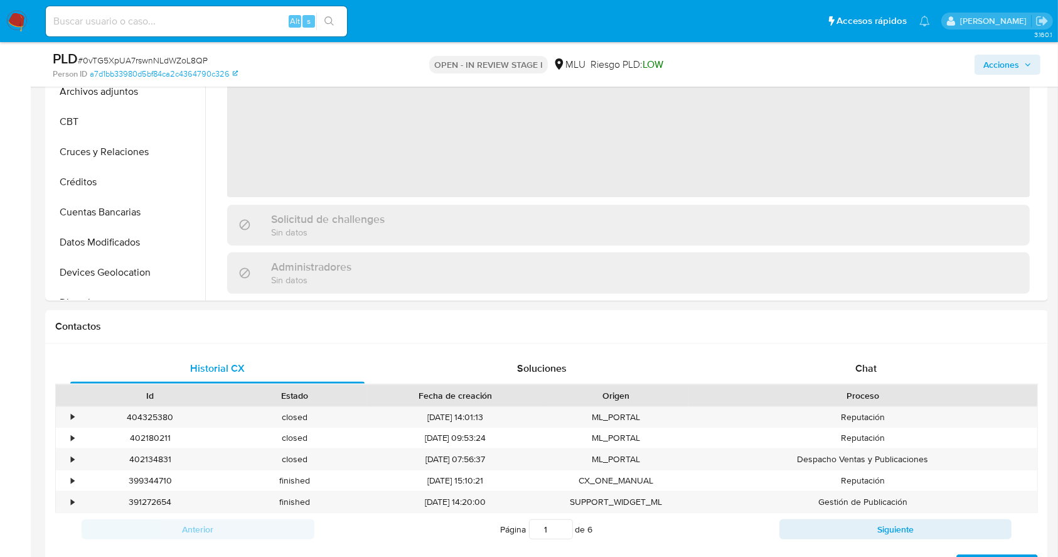
scroll to position [412, 0]
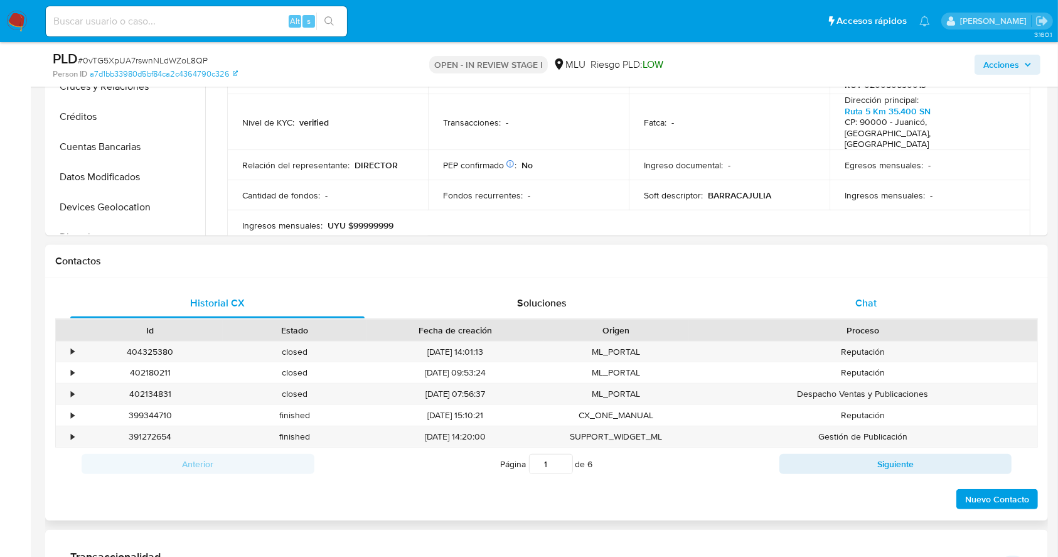
click at [898, 311] on div "Chat" at bounding box center [866, 303] width 294 height 30
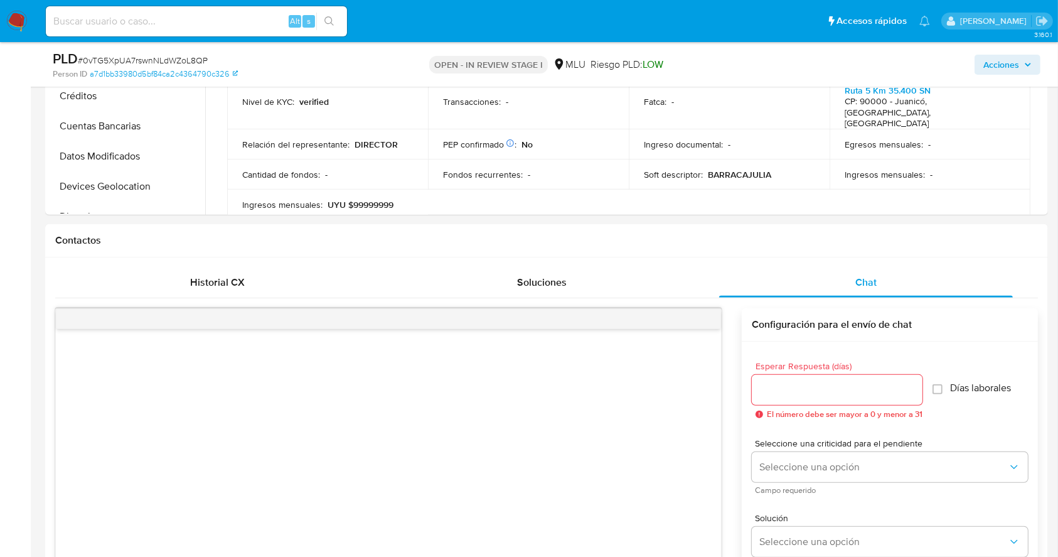
scroll to position [10, 0]
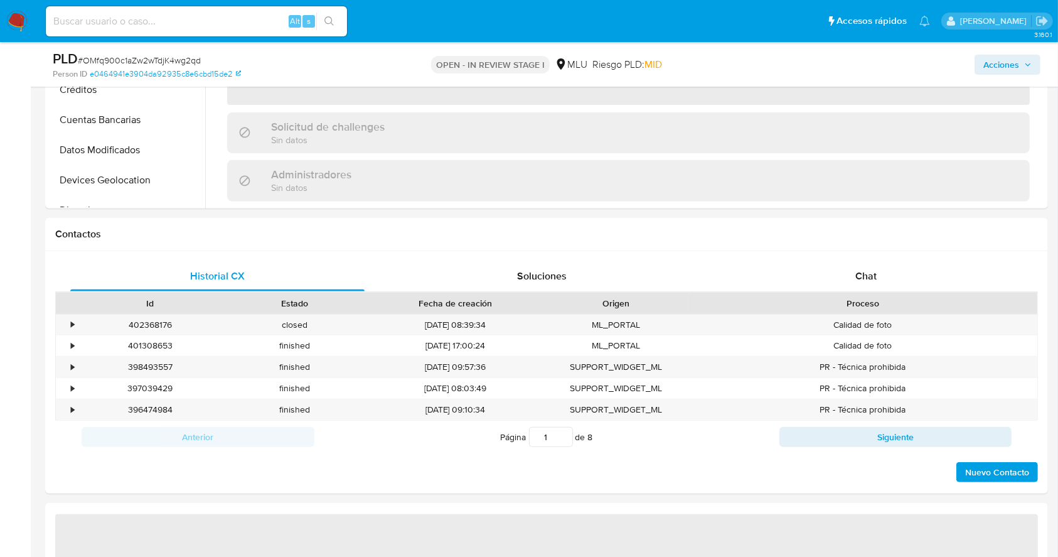
scroll to position [519, 0]
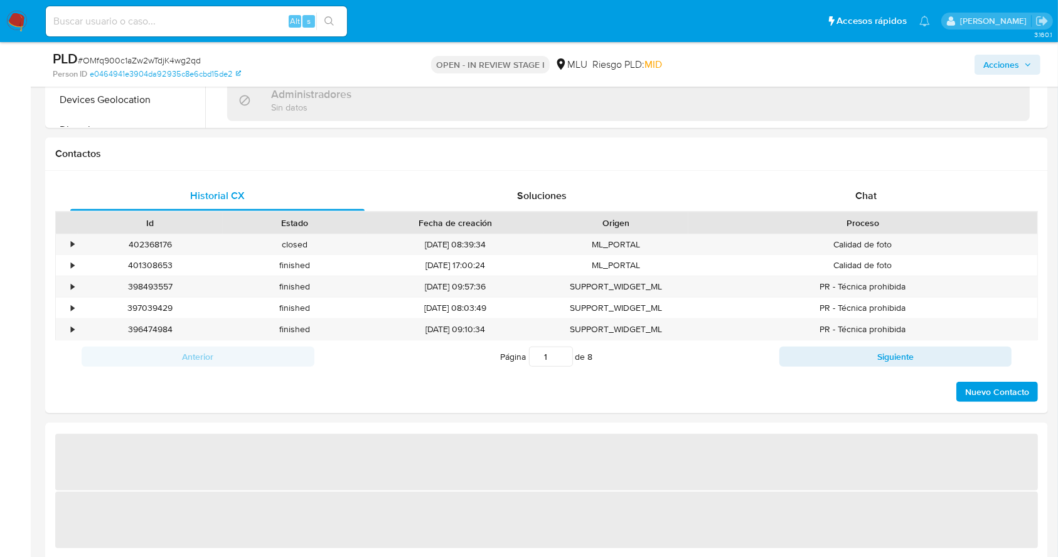
select select "10"
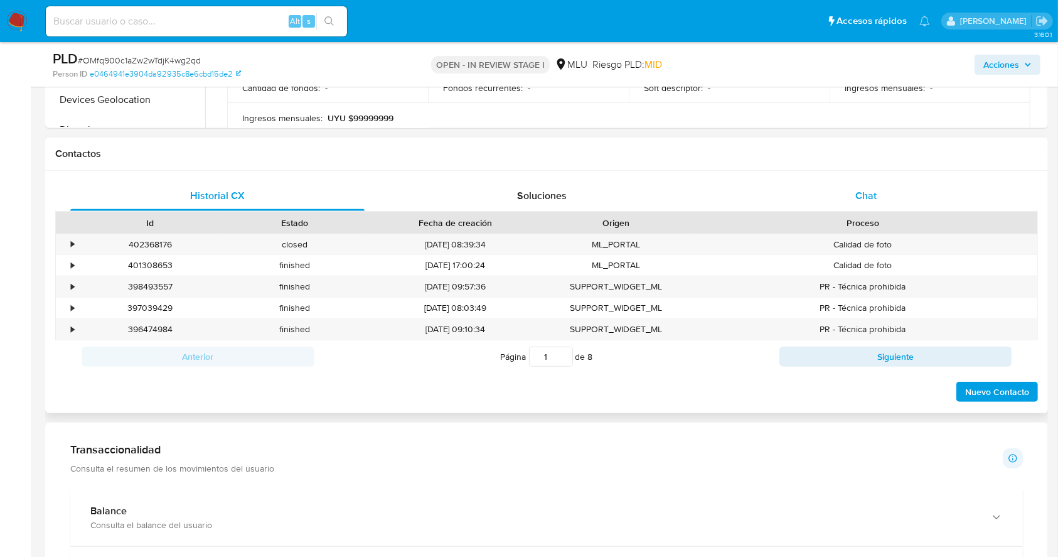
click at [899, 207] on div "Chat" at bounding box center [866, 196] width 294 height 30
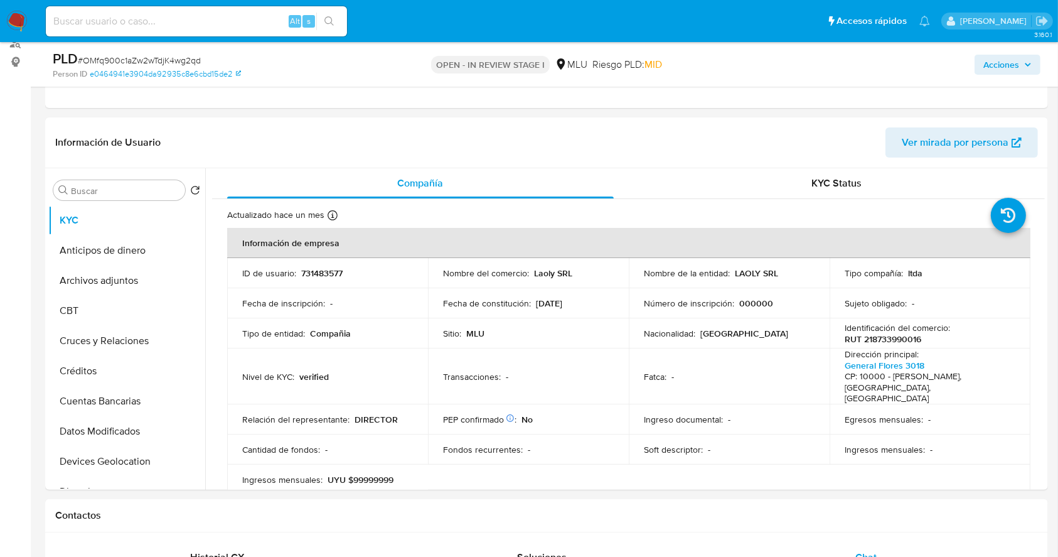
scroll to position [139, 0]
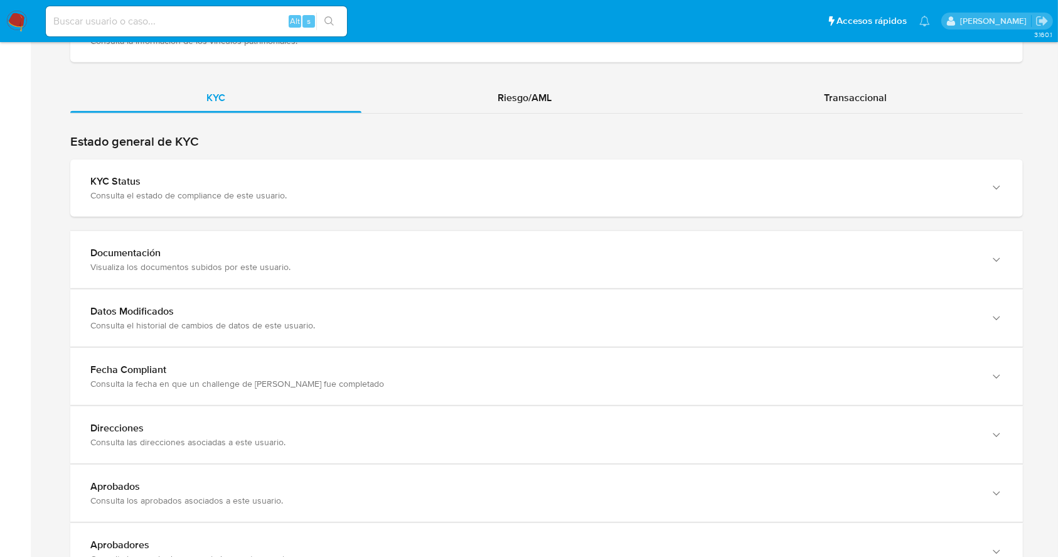
scroll to position [1115, 0]
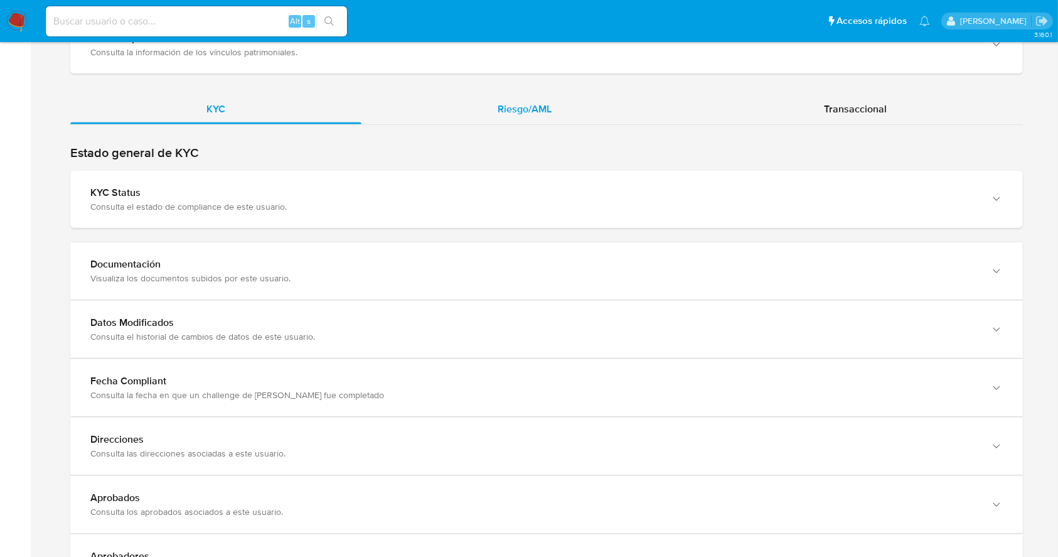
click at [569, 103] on div "Riesgo/AML" at bounding box center [524, 109] width 326 height 30
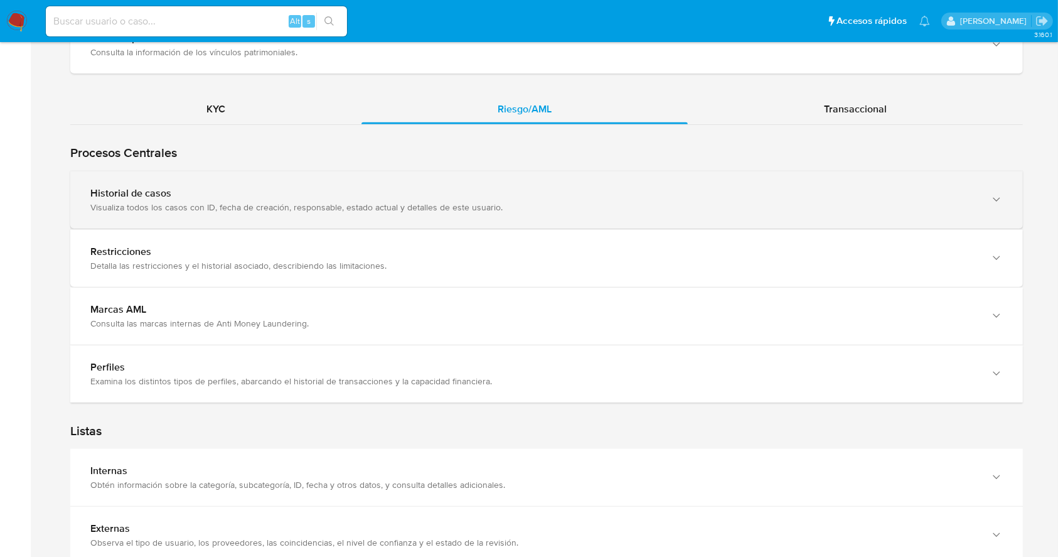
click at [795, 215] on div "Historial de casos Visualiza todos los casos con ID, fecha de creación, respons…" at bounding box center [546, 199] width 953 height 57
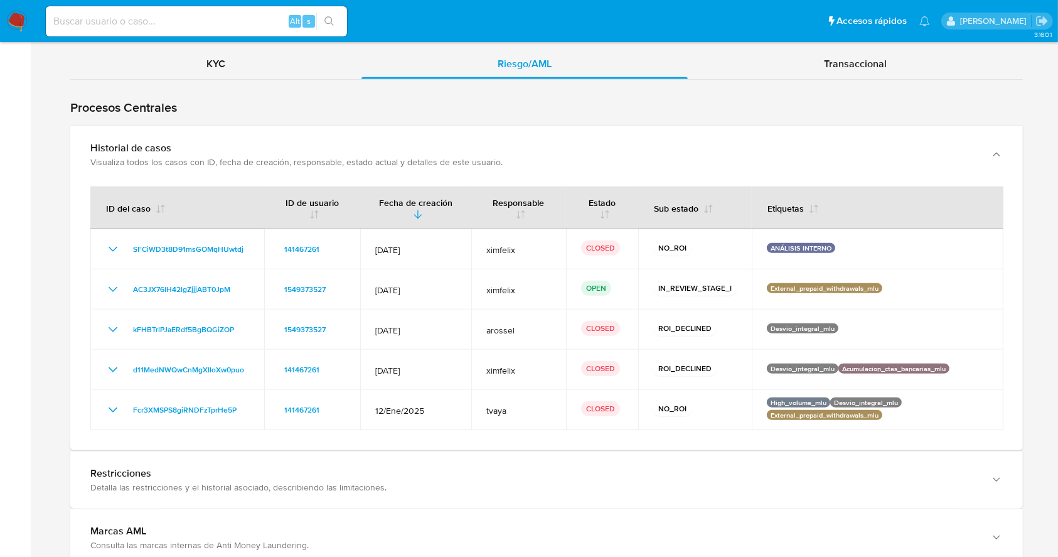
scroll to position [1078, 0]
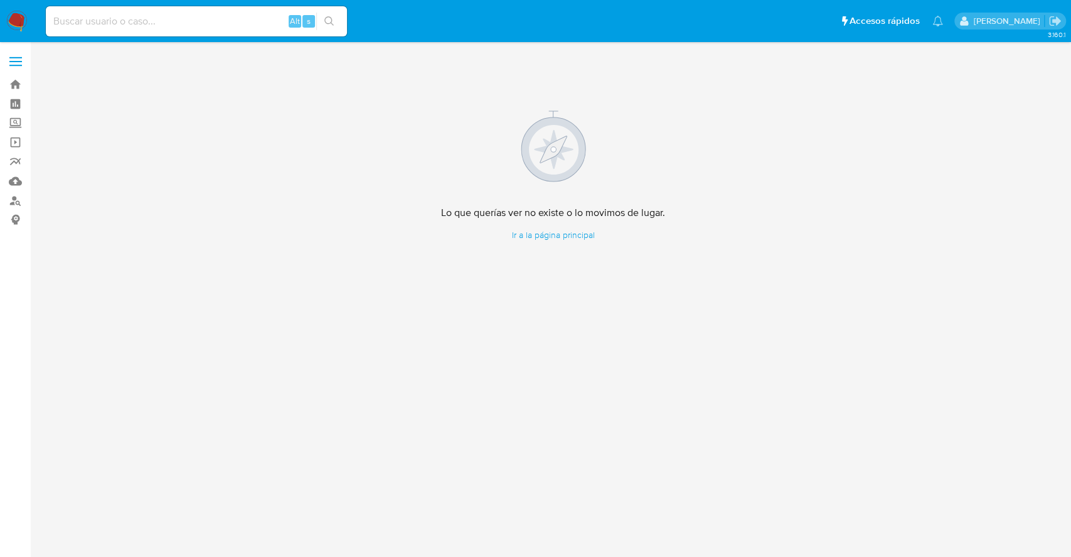
click at [369, 103] on div "Lo que querías ver no existe o lo movimos de lugar. Ir a la página principal" at bounding box center [553, 175] width 1016 height 251
click at [20, 77] on link "Bandeja" at bounding box center [74, 84] width 149 height 19
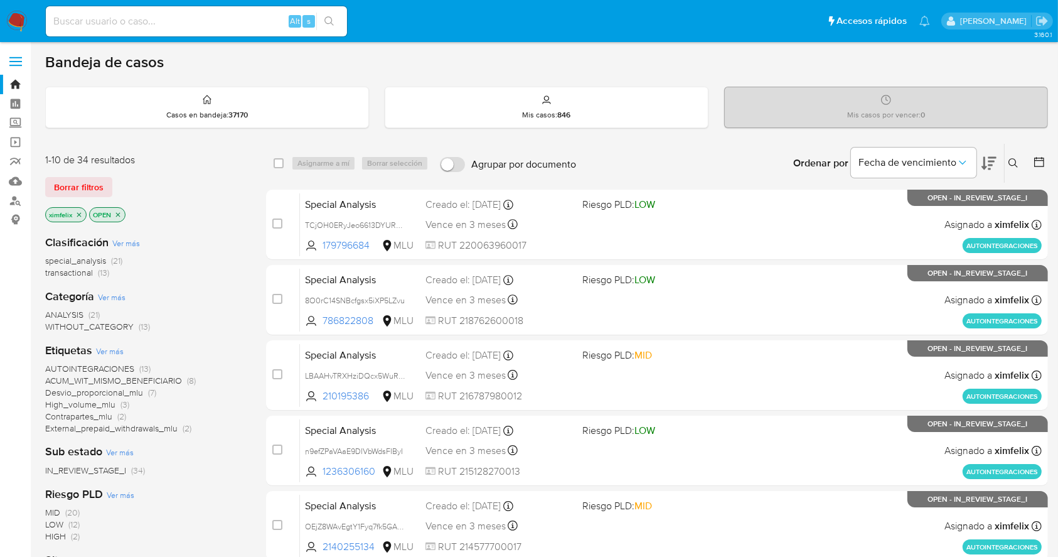
click at [104, 11] on div "Alt s" at bounding box center [196, 21] width 301 height 30
click at [104, 18] on input at bounding box center [196, 21] width 301 height 16
paste input "SFCiWD3t8D91msGOMqHUwtdj"
type input "SFCiWD3t8D91msGOMqHUwtdj"
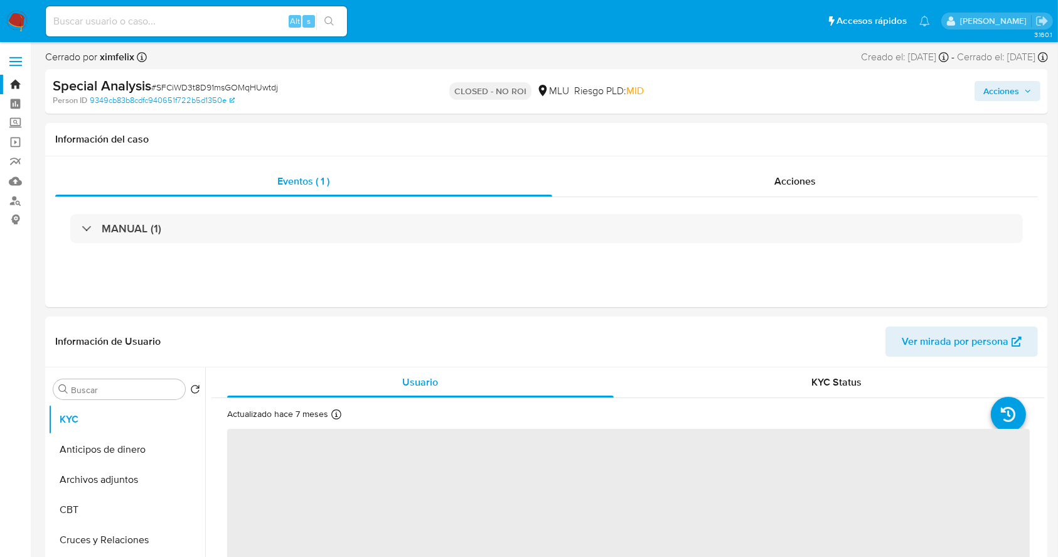
select select "10"
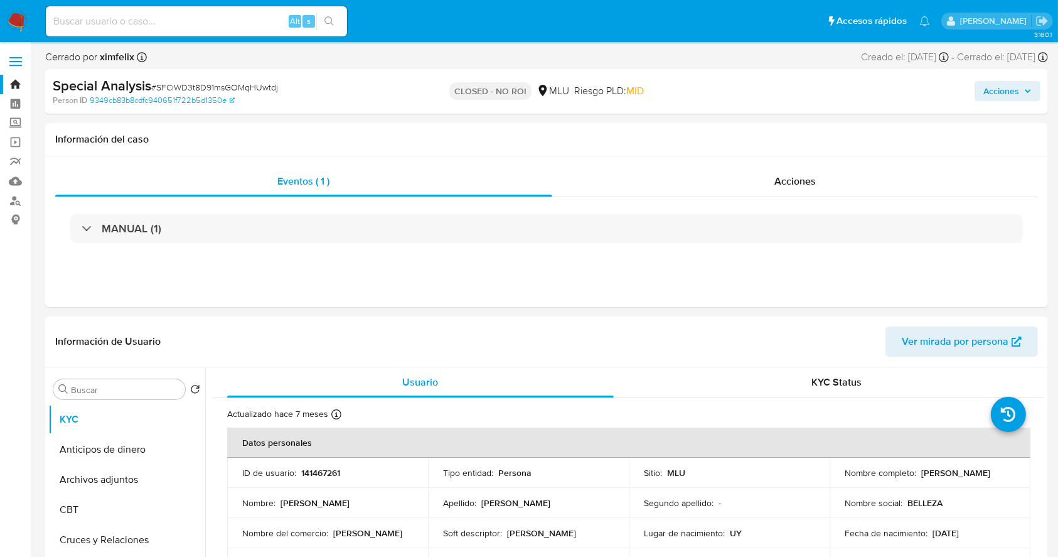
click at [171, 17] on input at bounding box center [196, 21] width 301 height 16
paste input "AC3JX76IH42lgZjjjABT0JpM"
type input "AC3JX76IH42lgZjjjABT0JpM"
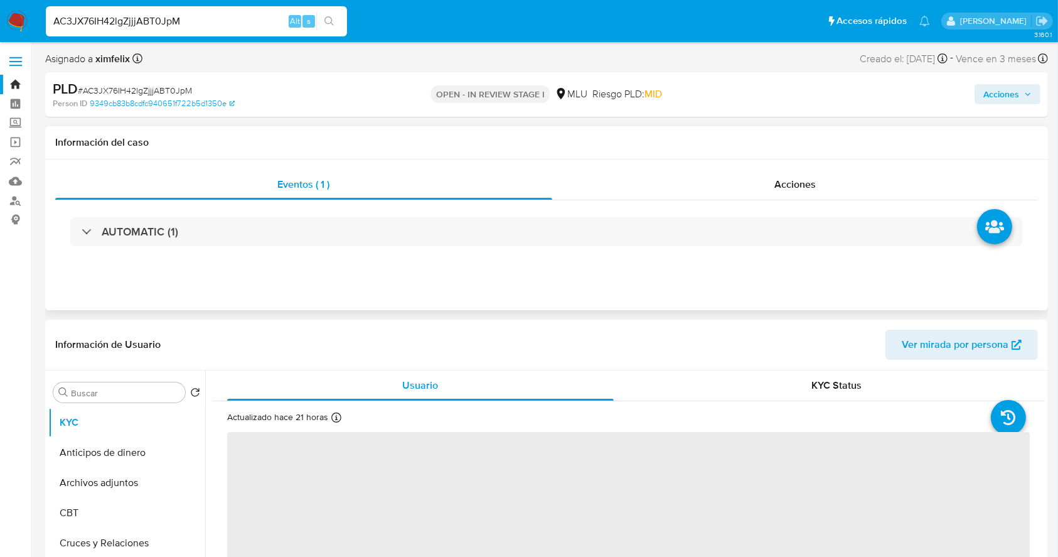
select select "10"
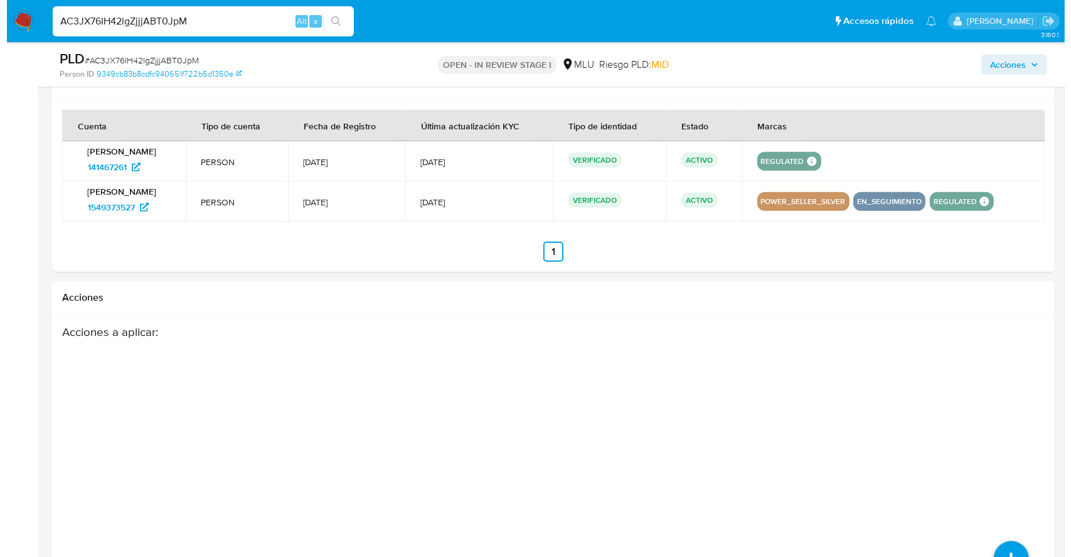
scroll to position [1393, 0]
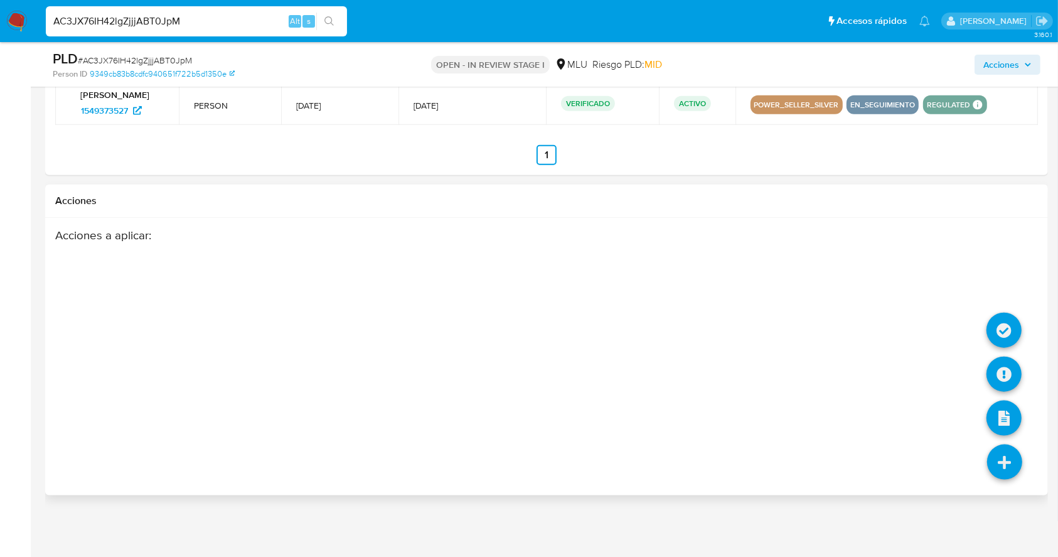
click at [992, 461] on icon at bounding box center [1004, 461] width 35 height 35
click at [994, 368] on icon at bounding box center [1004, 373] width 35 height 35
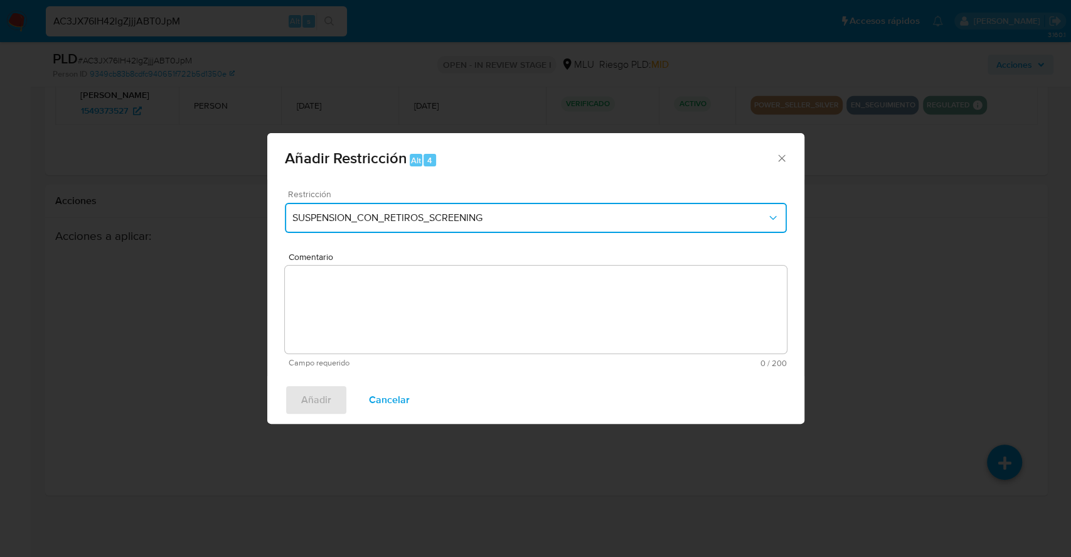
click at [641, 225] on button "SUSPENSION_CON_RETIROS_SCREENING" at bounding box center [536, 218] width 502 height 30
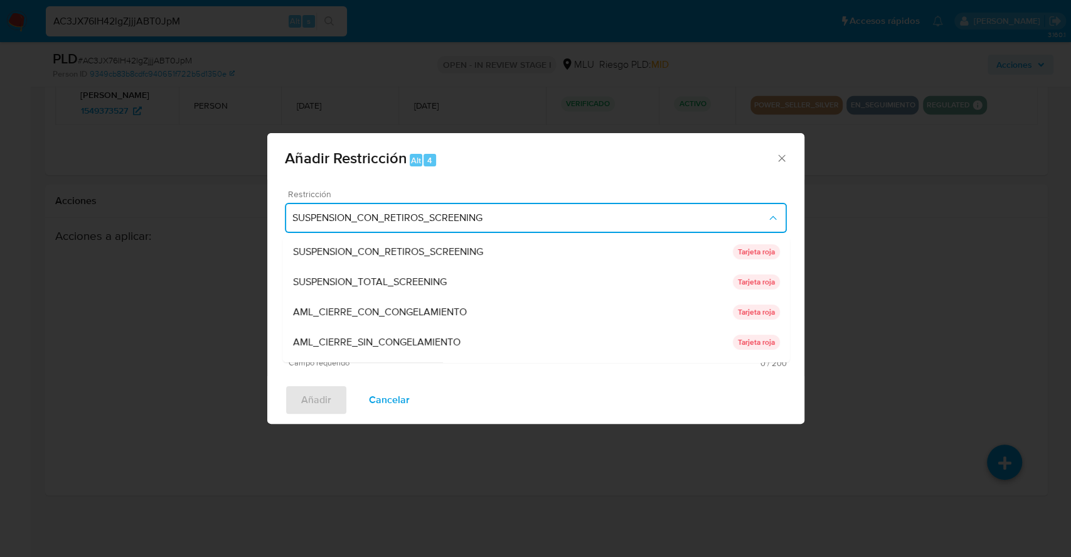
scroll to position [115, 0]
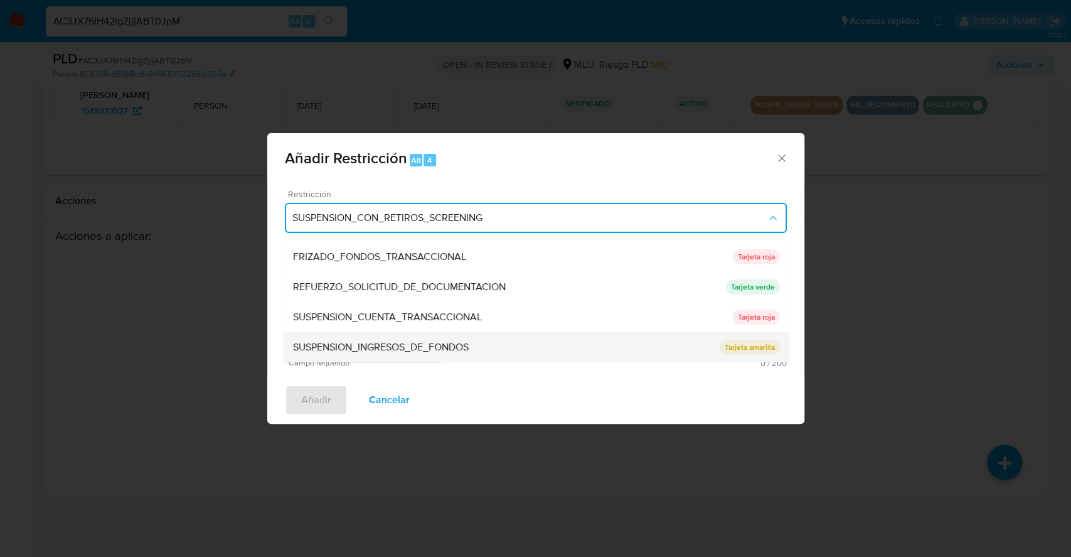
click at [736, 346] on p "Tarjeta amarilla" at bounding box center [749, 347] width 60 height 15
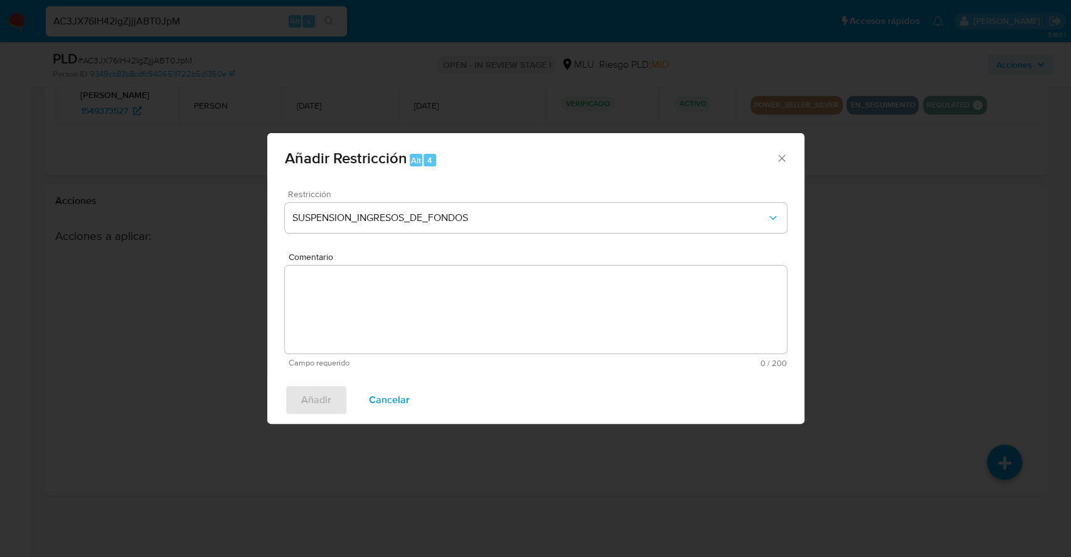
click at [609, 281] on textarea "Comentario" at bounding box center [536, 309] width 502 height 88
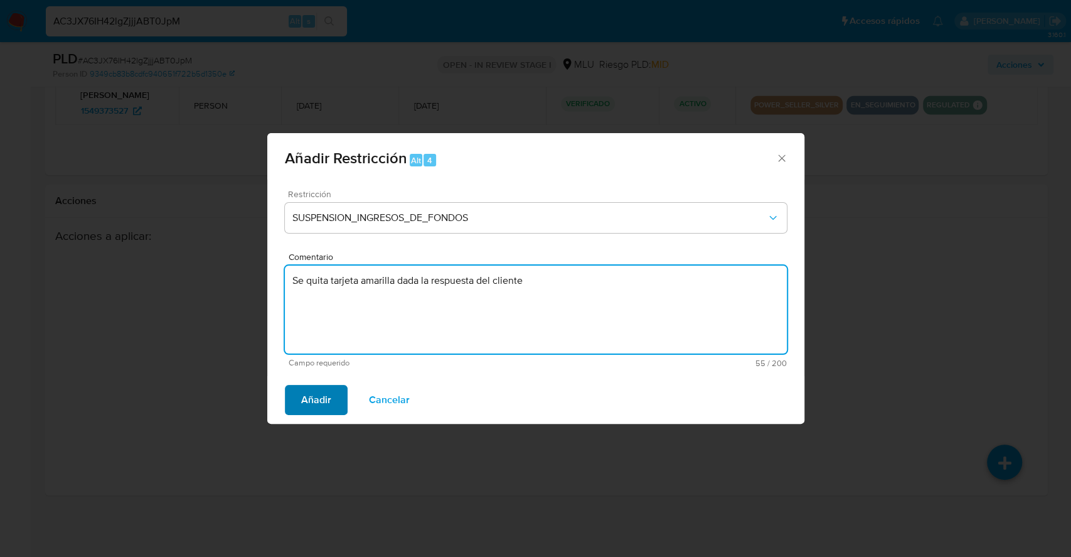
type textarea "Se quita tarjeta amarilla dada la respuesta del cliente"
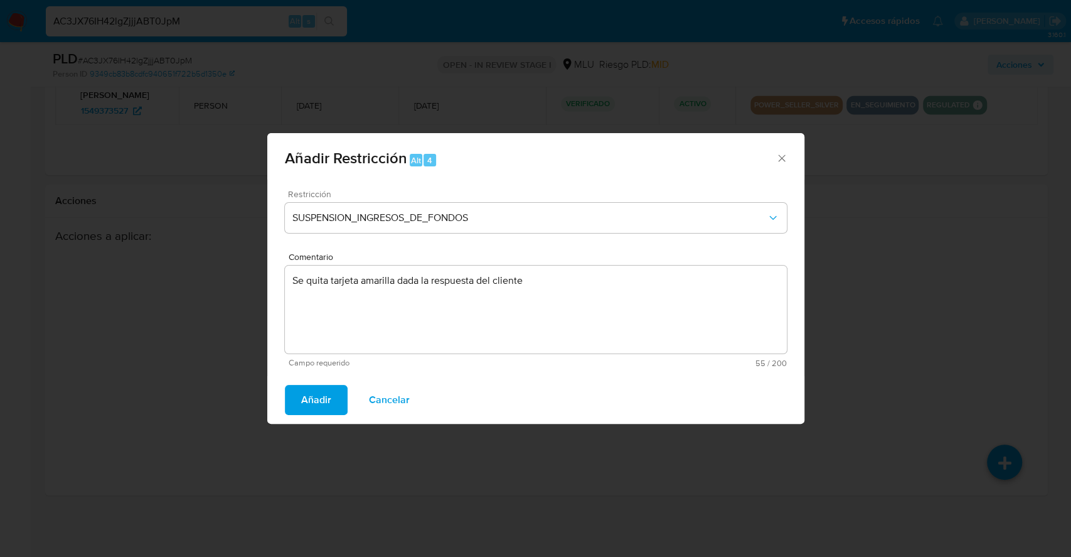
click at [314, 395] on span "Añadir" at bounding box center [316, 400] width 30 height 28
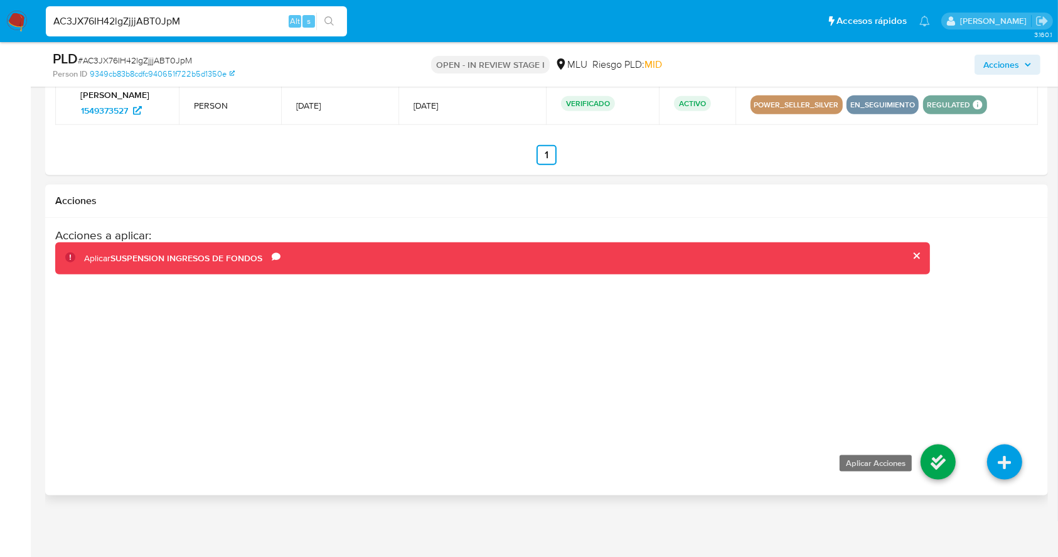
click at [939, 461] on icon at bounding box center [938, 461] width 35 height 35
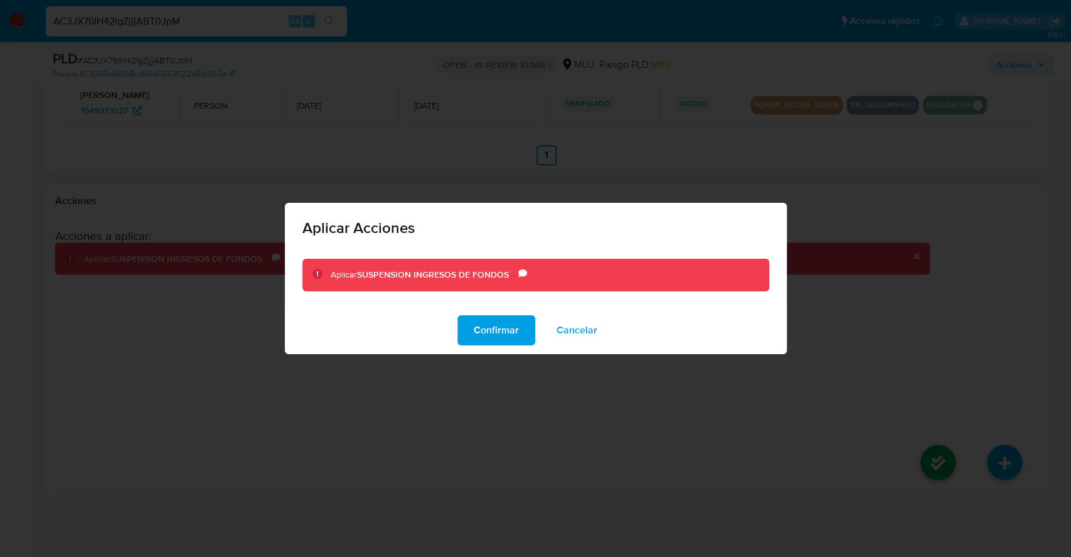
click at [566, 329] on span "Cancelar" at bounding box center [577, 330] width 41 height 28
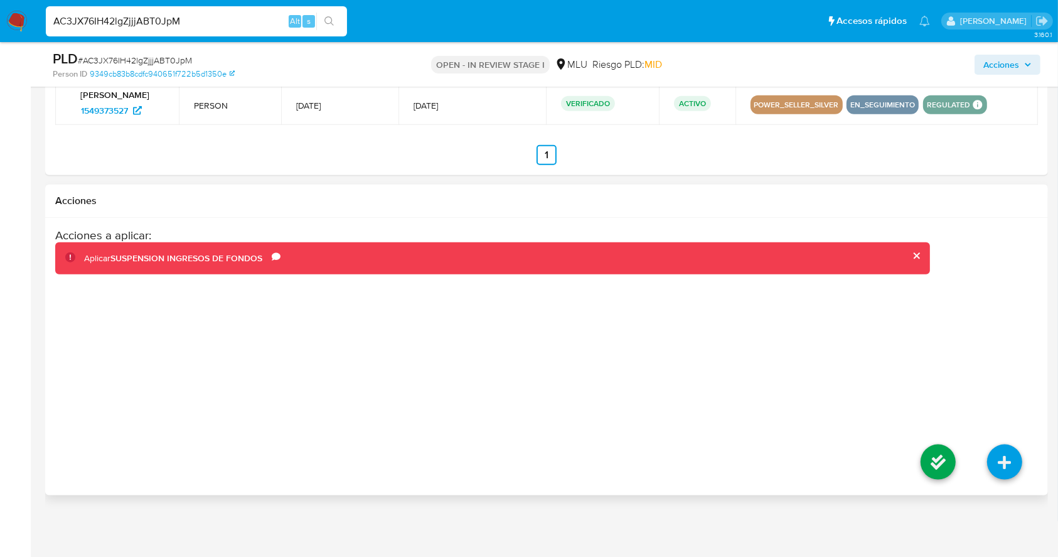
click at [918, 262] on div "Aplicar SUSPENSION INGRESOS DE FONDOS Comentario Se quita tarjeta amarilla dada…" at bounding box center [502, 258] width 836 height 12
click at [916, 255] on button "cerrar" at bounding box center [916, 256] width 8 height 8
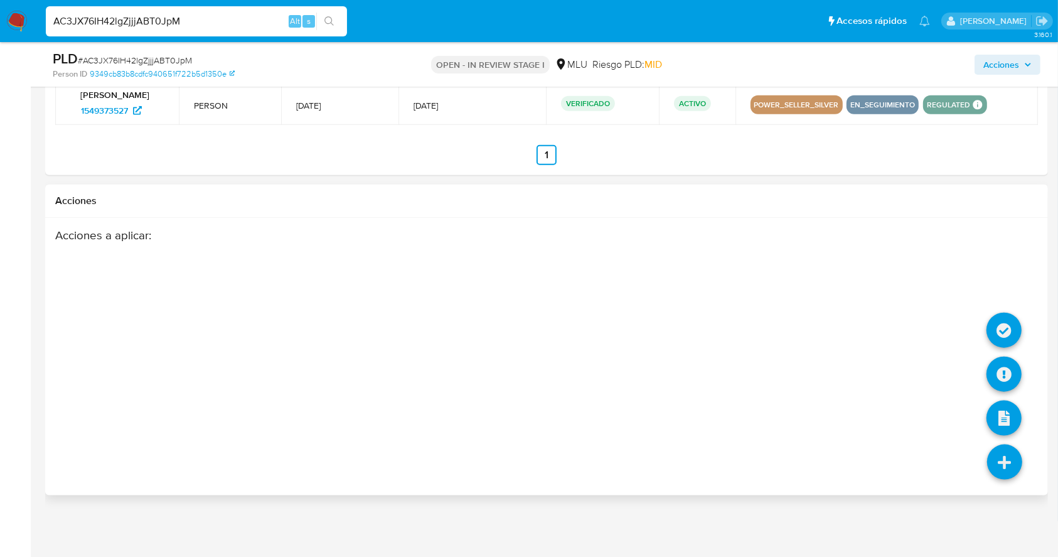
click at [1006, 462] on icon at bounding box center [1004, 461] width 35 height 35
click at [1002, 331] on icon at bounding box center [1004, 330] width 35 height 35
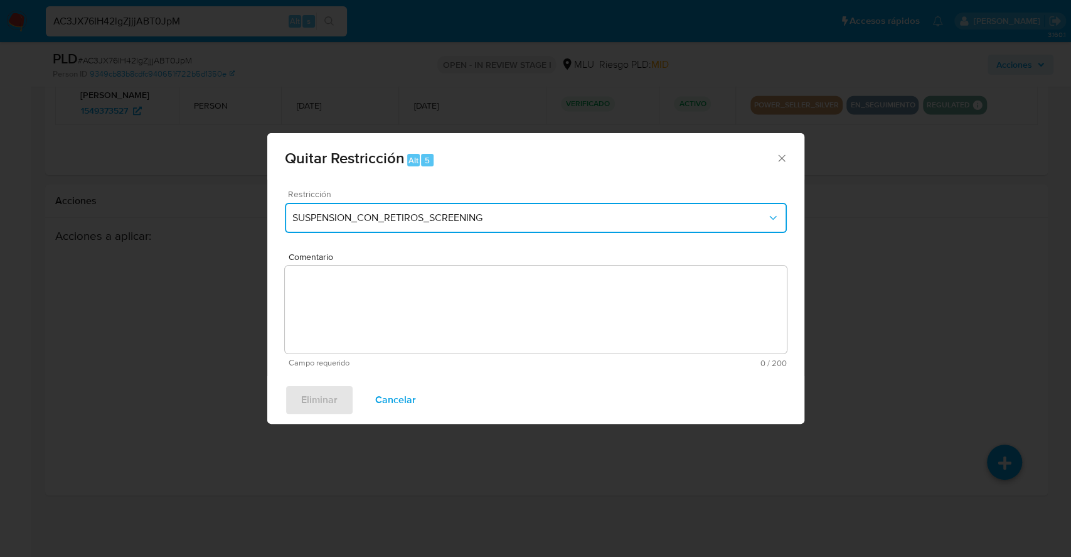
click at [493, 229] on button "SUSPENSION_CON_RETIROS_SCREENING" at bounding box center [536, 218] width 502 height 30
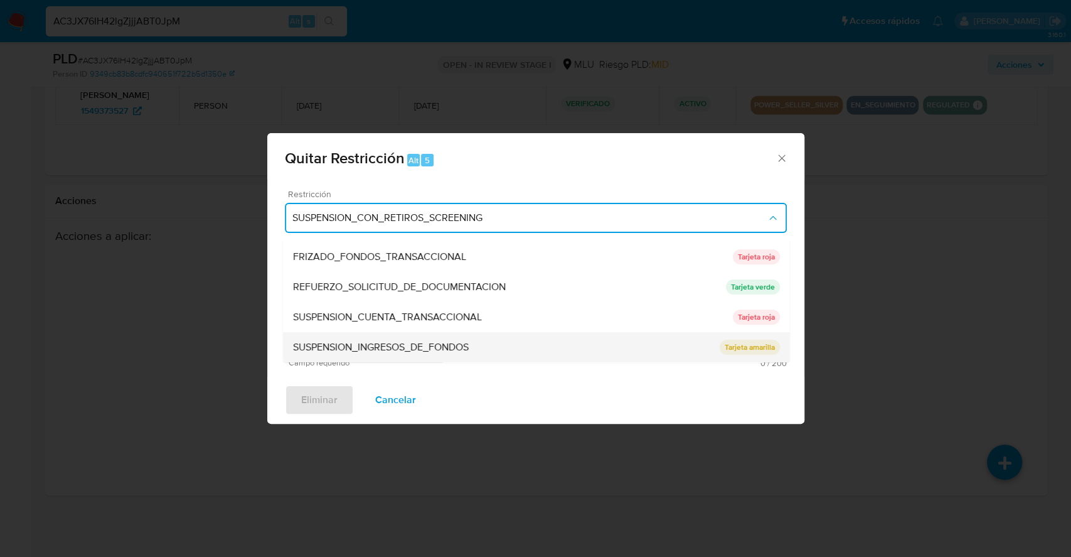
click at [729, 360] on li "SUSPENSION_INGRESOS_DE_FONDOS SUSPENSION_INGRESOS_DE_FONDOS Tarjeta amarilla" at bounding box center [535, 347] width 507 height 30
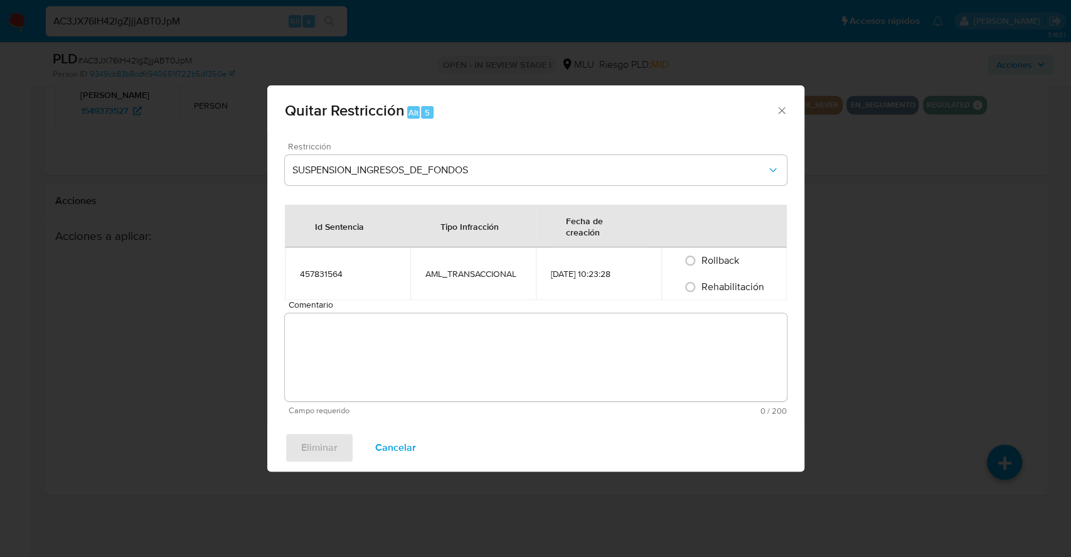
click at [483, 334] on textarea "Comentario" at bounding box center [536, 357] width 502 height 88
click at [696, 285] on input "Rehabilitación" at bounding box center [690, 287] width 20 height 20
radio input "true"
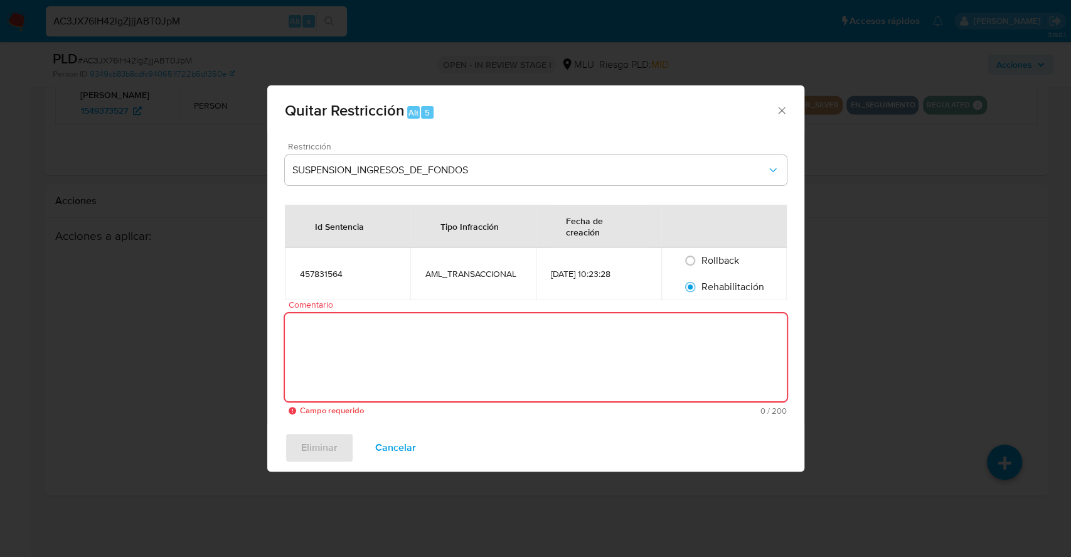
click at [564, 336] on textarea "Comentario" at bounding box center [536, 357] width 502 height 88
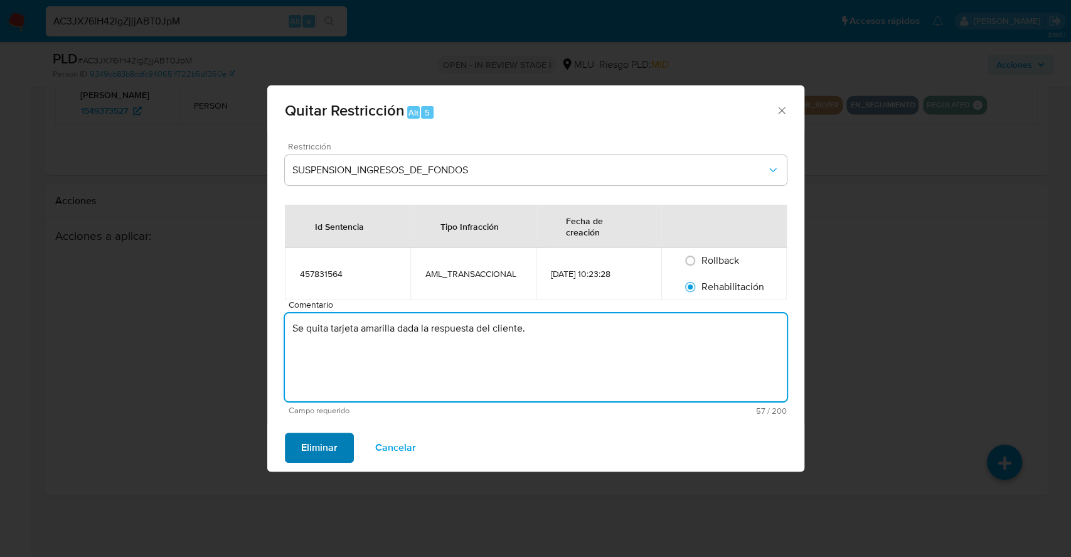
type textarea "Se quita tarjeta amarilla dada la respuesta del cliente."
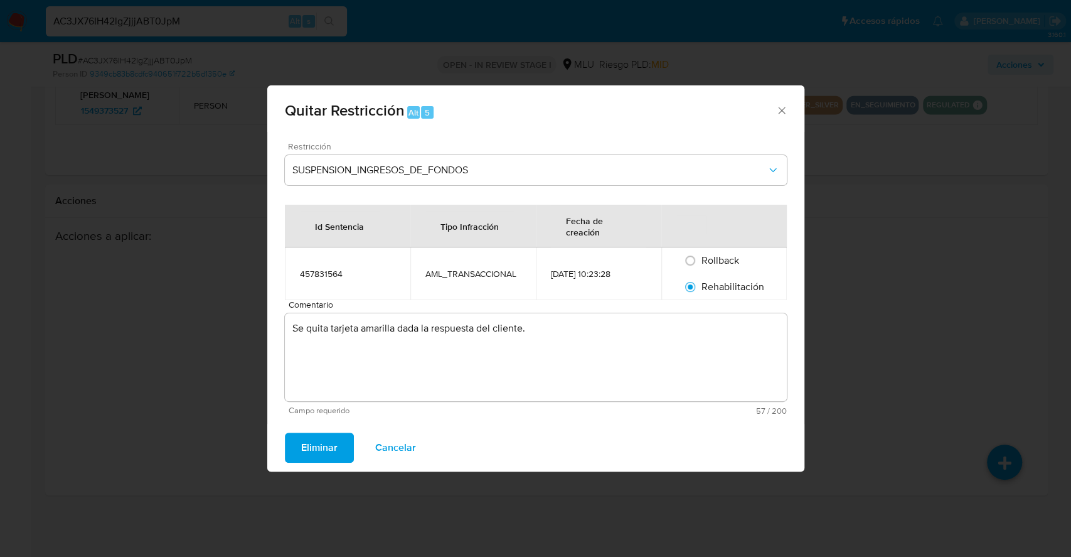
click at [329, 439] on span "Eliminar" at bounding box center [319, 448] width 36 height 28
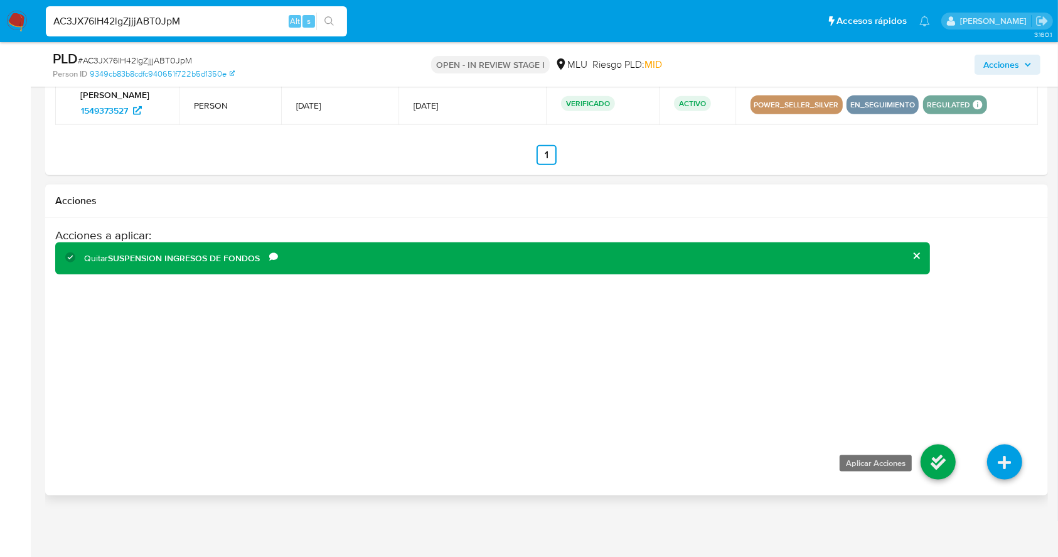
click at [928, 457] on icon at bounding box center [938, 461] width 35 height 35
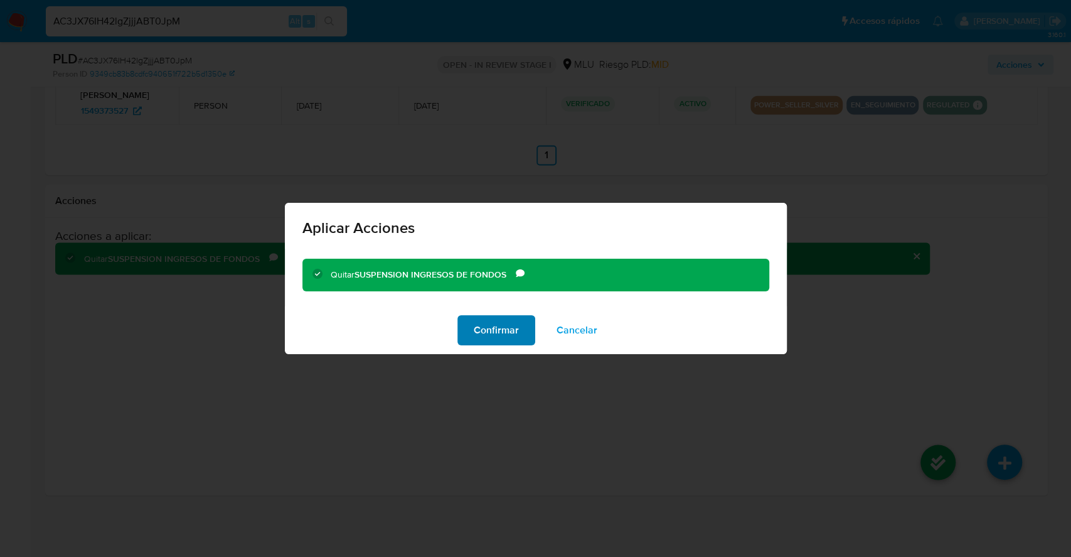
click at [504, 336] on span "Confirmar" at bounding box center [496, 330] width 45 height 28
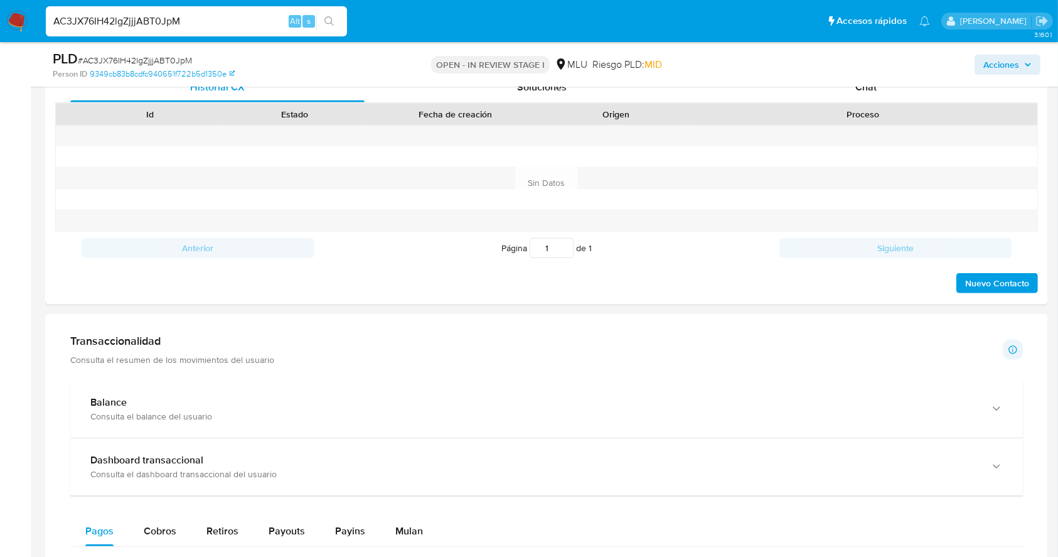
scroll to position [599, 0]
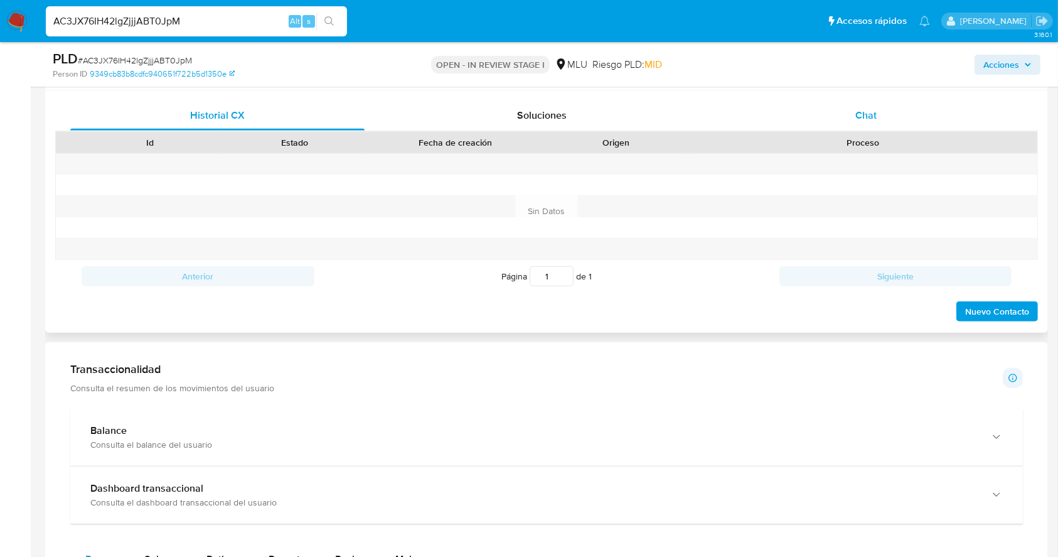
click at [875, 115] on span "Chat" at bounding box center [865, 115] width 21 height 14
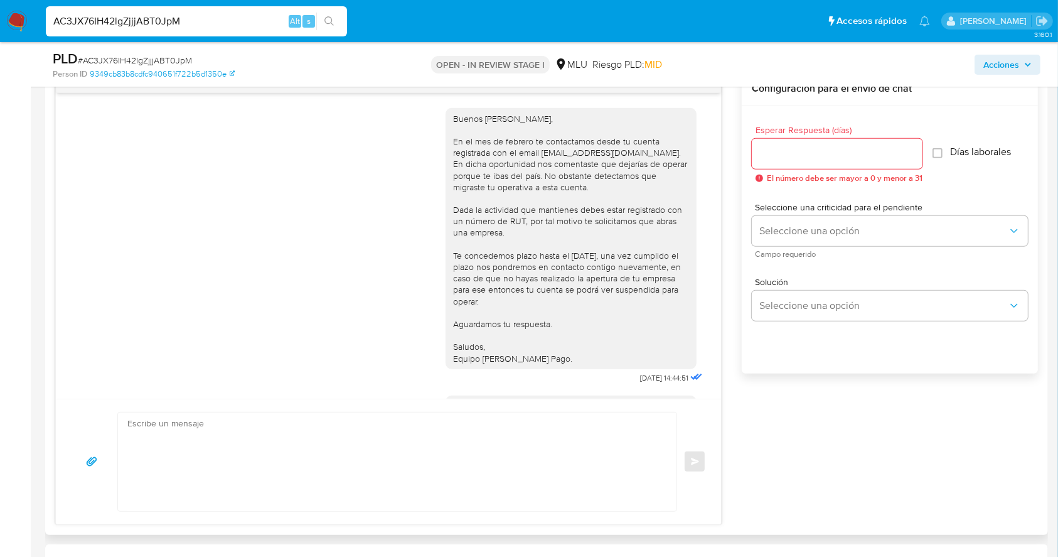
scroll to position [392, 0]
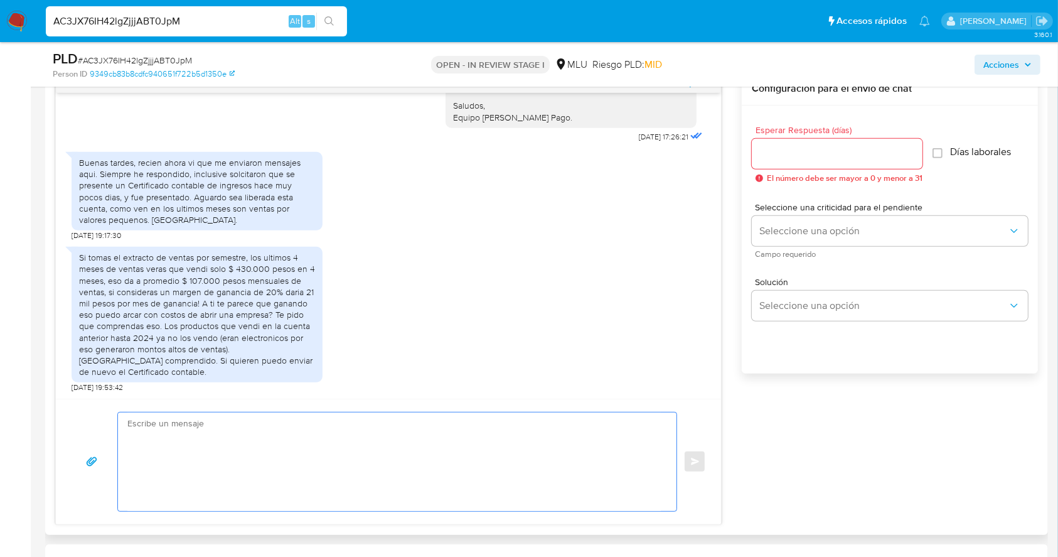
click at [400, 441] on textarea at bounding box center [393, 461] width 533 height 99
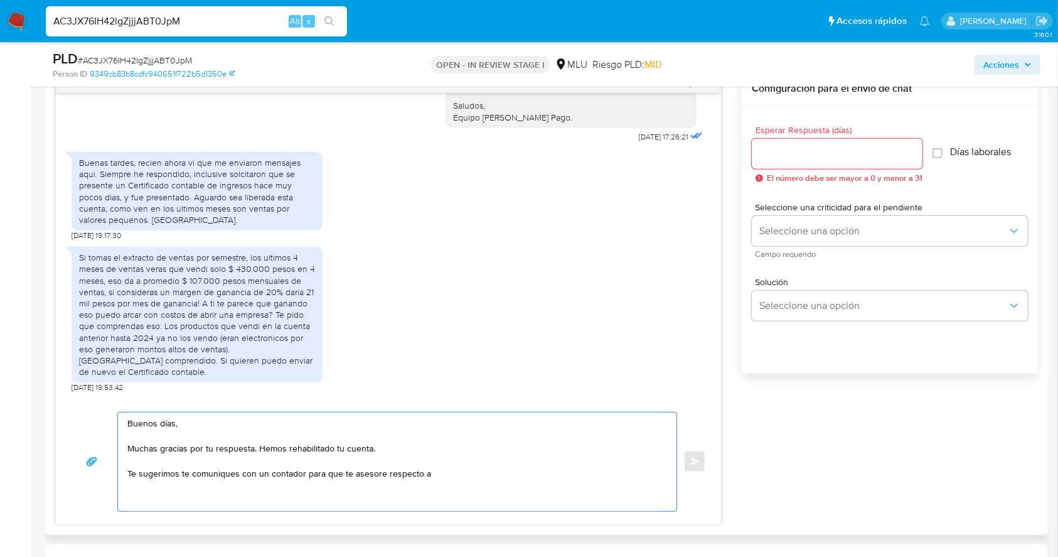
click at [265, 453] on textarea "Buenos días, Muchas gracias por tu respuesta. Hemos rehabilitado tu cuenta. Te …" at bounding box center [393, 461] width 533 height 99
click at [487, 473] on textarea "Buenos días, Muchas gracias por tu respuesta, hemos rehabilitado tu cuenta. Te …" at bounding box center [393, 461] width 533 height 99
click at [383, 474] on textarea "Buenos días, Muchas gracias por tu respuesta, hemos rehabilitado tu cuenta. Te …" at bounding box center [393, 461] width 533 height 99
drag, startPoint x: 166, startPoint y: 485, endPoint x: 434, endPoint y: 474, distance: 267.6
click at [434, 474] on textarea "Buenos días, Muchas gracias por tu respuesta, hemos rehabilitado tu cuenta. Te …" at bounding box center [393, 461] width 533 height 99
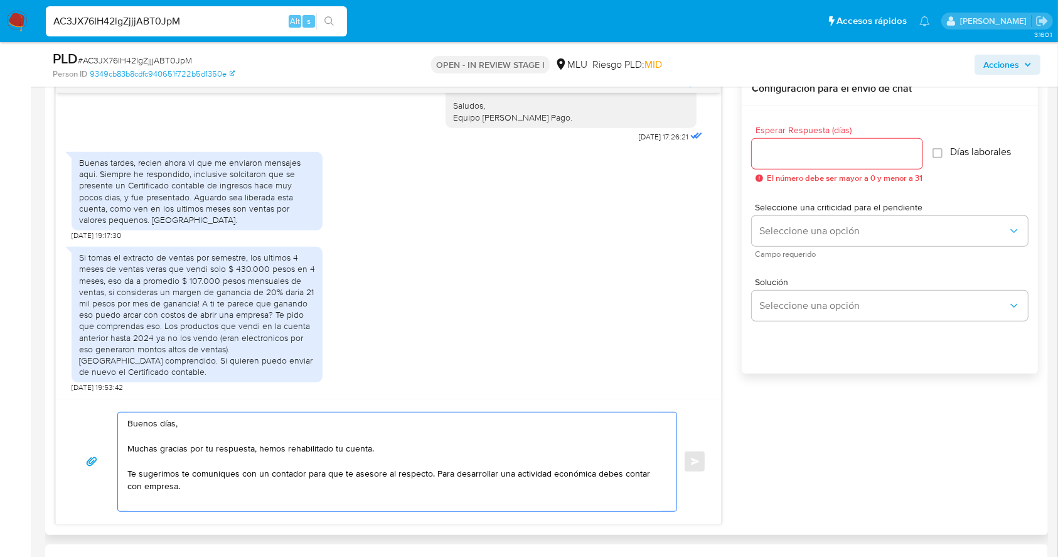
click at [447, 474] on textarea "Buenos días, Muchas gracias por tu respuesta, hemos rehabilitado tu cuenta. Te …" at bounding box center [393, 461] width 533 height 99
drag, startPoint x: 430, startPoint y: 474, endPoint x: 120, endPoint y: 470, distance: 310.0
click at [120, 470] on div "Buenos días, Muchas gracias por tu respuesta, hemos rehabilitado tu cuenta. Te …" at bounding box center [394, 461] width 552 height 99
click at [424, 474] on textarea "Buenos días, Muchas gracias por tu respuesta, hemos rehabilitado tu cuenta. Par…" at bounding box center [393, 461] width 533 height 99
paste textarea "Te sugerimos te comuniques con un contador para que te asesore al respecto."
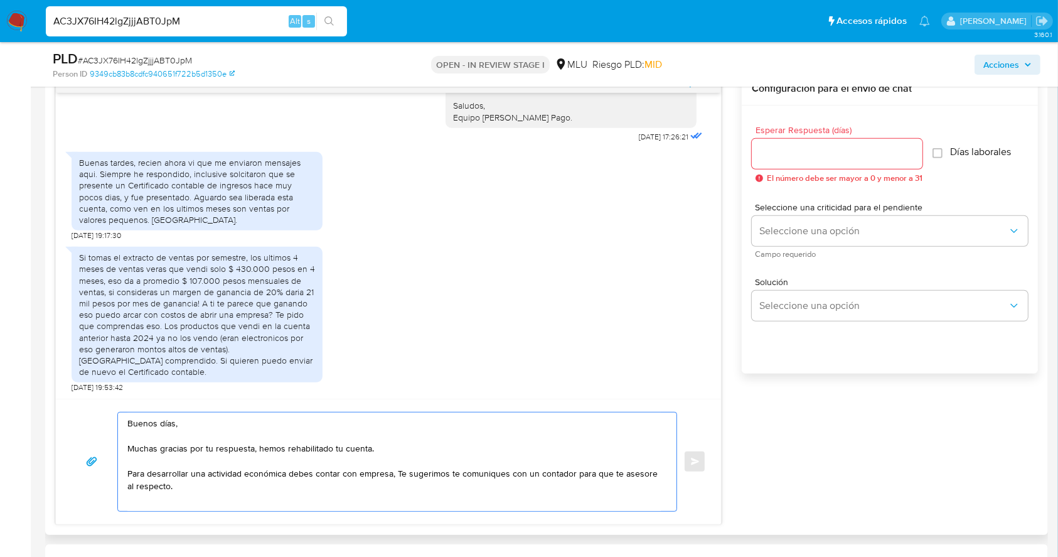
click at [398, 474] on textarea "Buenos días, Muchas gracias por tu respuesta, hemos rehabilitado tu cuenta. Par…" at bounding box center [393, 461] width 533 height 99
click at [321, 493] on textarea "Buenos días, Muchas gracias por tu respuesta, hemos rehabilitado tu cuenta. Par…" at bounding box center [393, 461] width 533 height 99
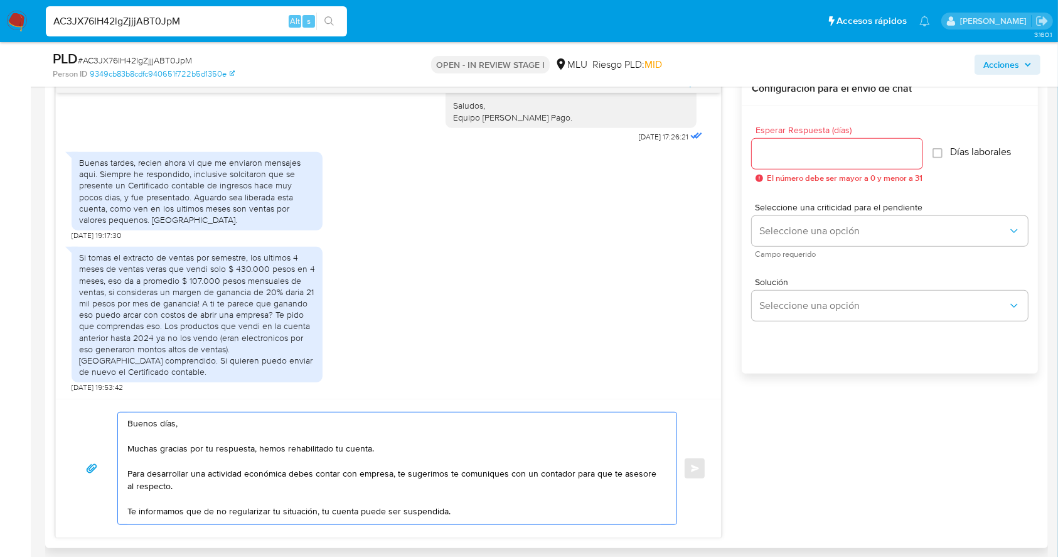
click at [250, 480] on textarea "Buenos días, Muchas gracias por tu respuesta, hemos rehabilitado tu cuenta. Par…" at bounding box center [393, 468] width 533 height 112
click at [311, 515] on textarea "Buenos días, Muchas gracias por tu respuesta, hemos rehabilitado tu cuenta. Par…" at bounding box center [393, 468] width 533 height 112
click at [525, 511] on textarea "Buenos días, Muchas gracias por tu respuesta, hemos rehabilitado tu cuenta. Par…" at bounding box center [393, 468] width 533 height 112
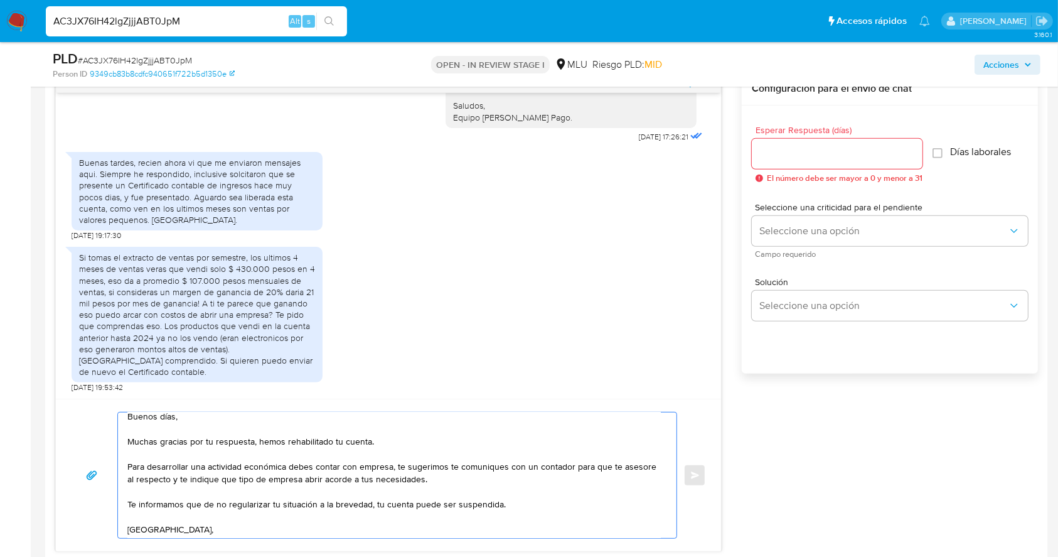
scroll to position [20, 0]
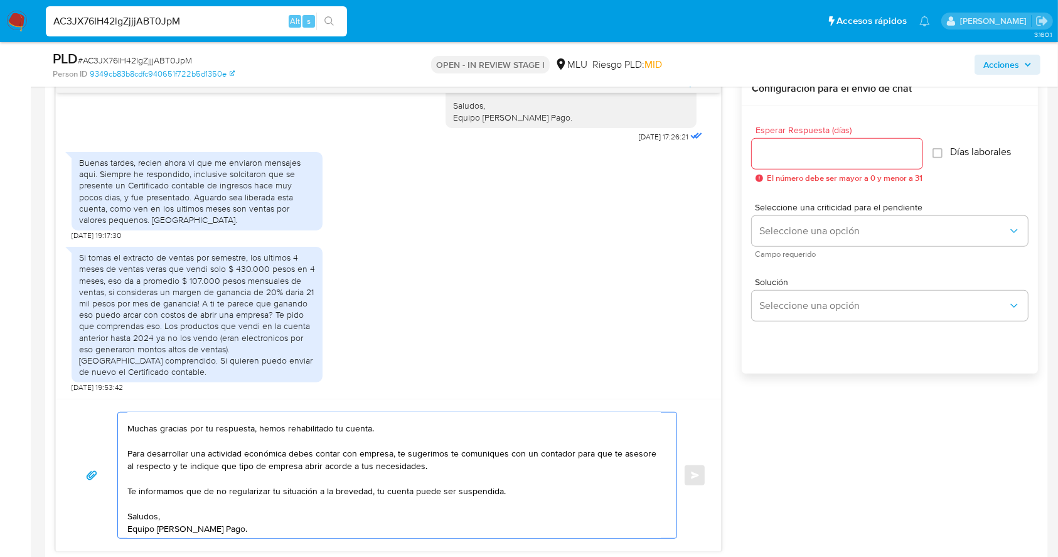
type textarea "Buenos días, Muchas gracias por tu respuesta, hemos rehabilitado tu cuenta. Par…"
click at [773, 158] on input "Esperar Respuesta (días)" at bounding box center [837, 154] width 171 height 16
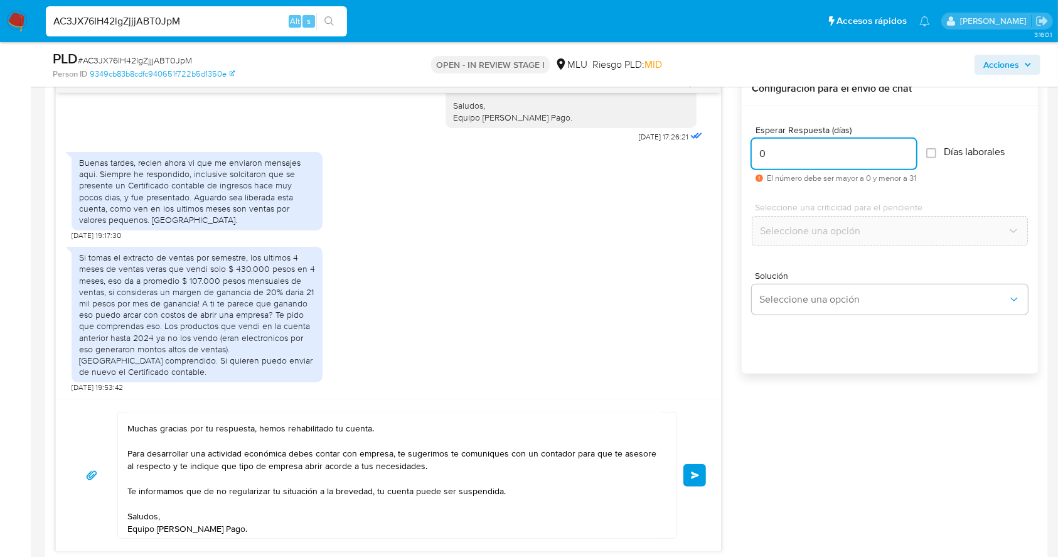
type input "0"
click at [692, 474] on span "Enviar" at bounding box center [695, 475] width 9 height 8
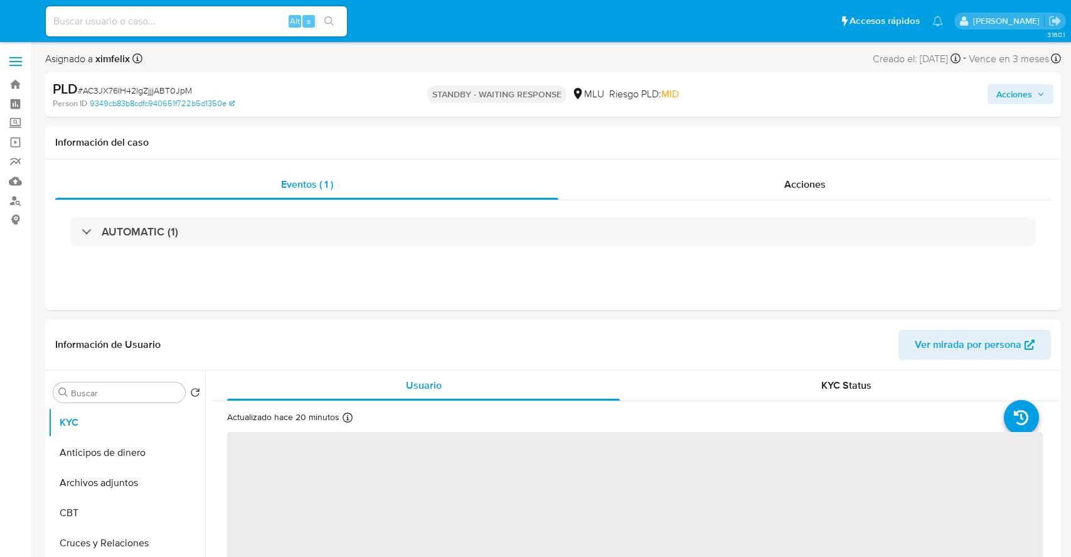
select select "10"
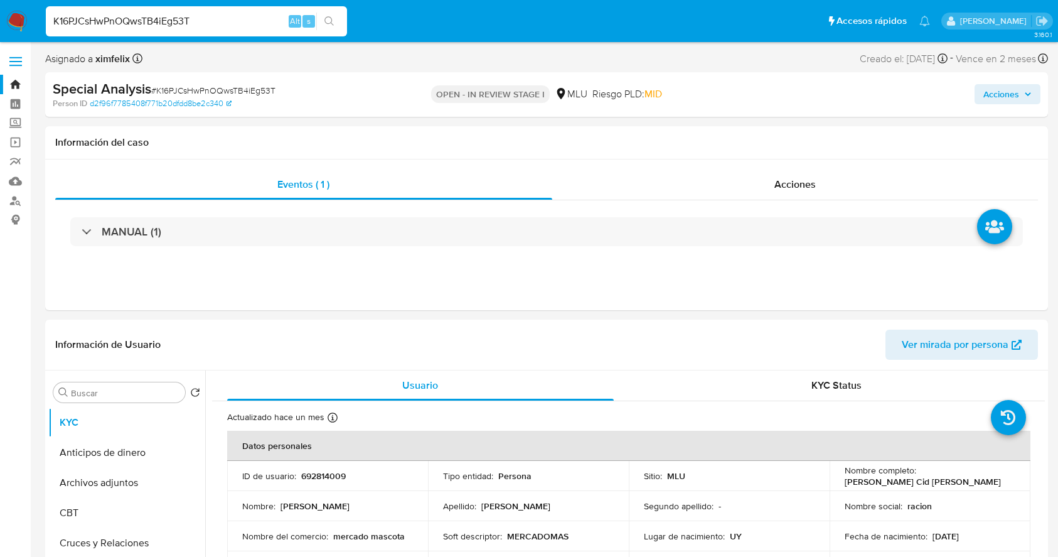
select select "10"
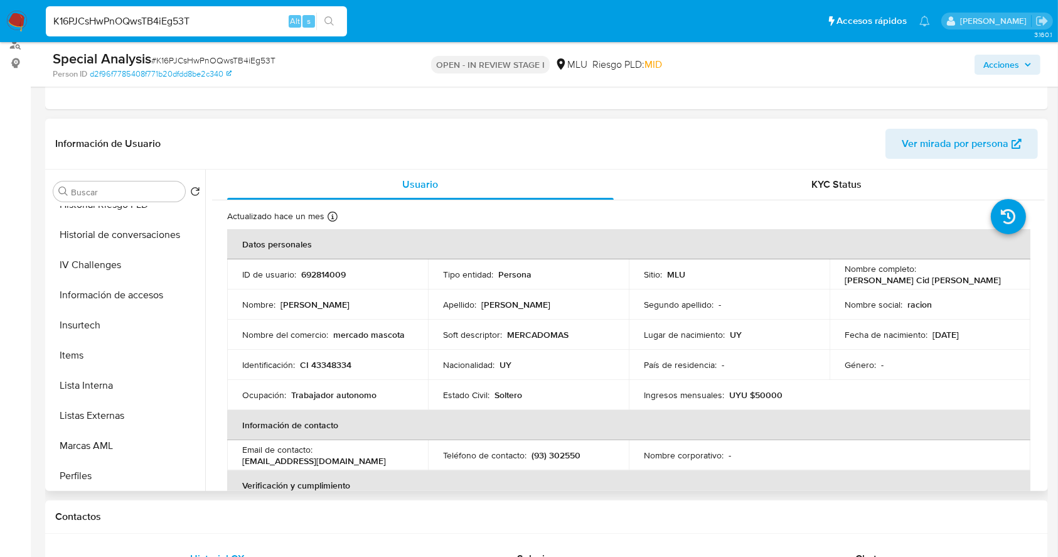
scroll to position [369, 0]
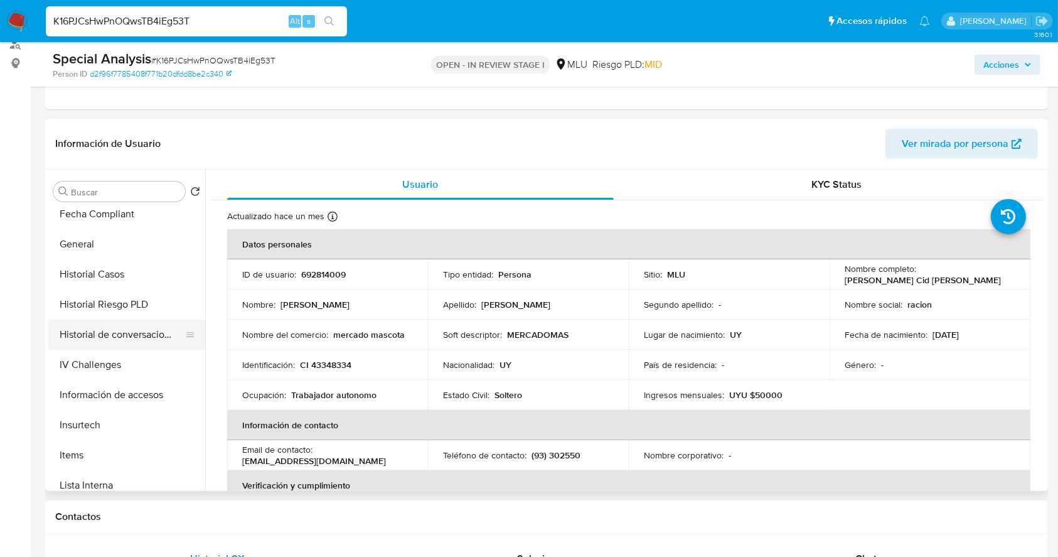
click at [144, 337] on button "Historial de conversaciones" at bounding box center [121, 334] width 147 height 30
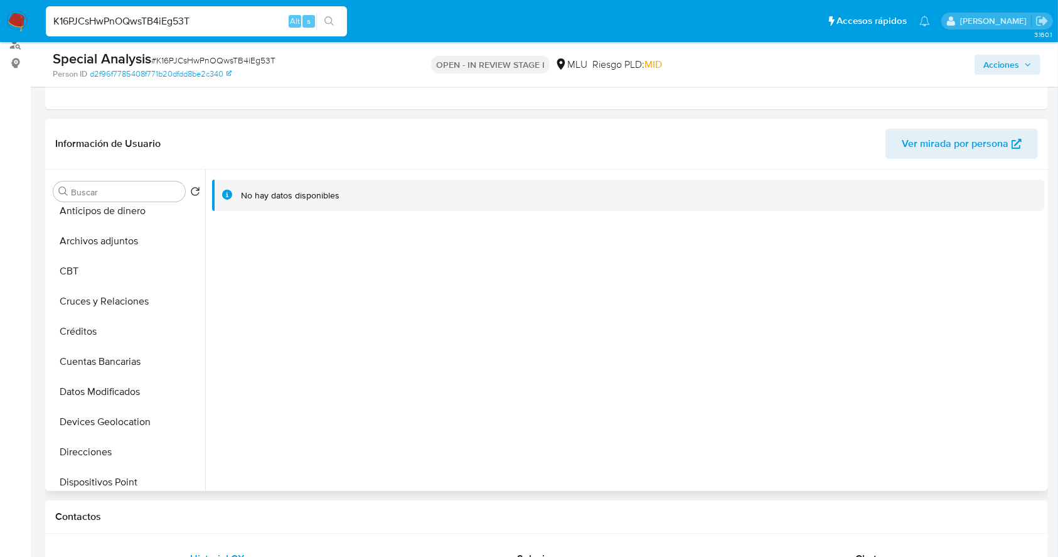
scroll to position [0, 0]
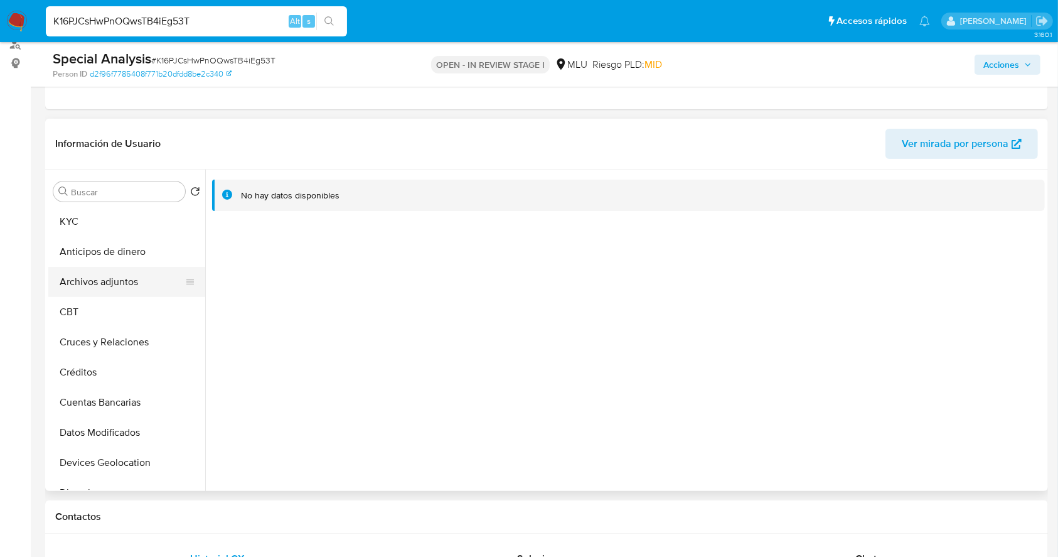
click at [142, 286] on button "Archivos adjuntos" at bounding box center [121, 282] width 147 height 30
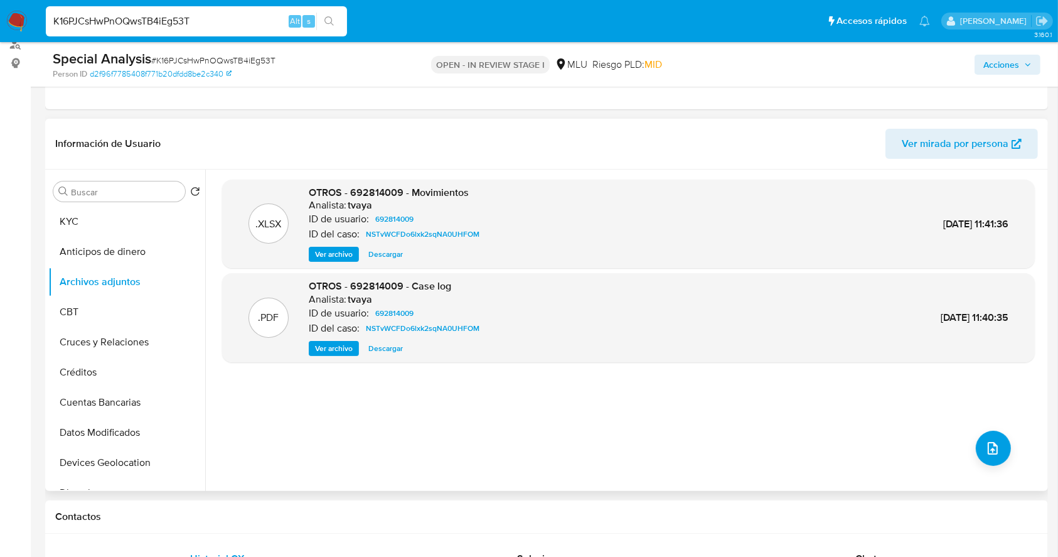
click at [337, 347] on span "Ver archivo" at bounding box center [334, 348] width 38 height 13
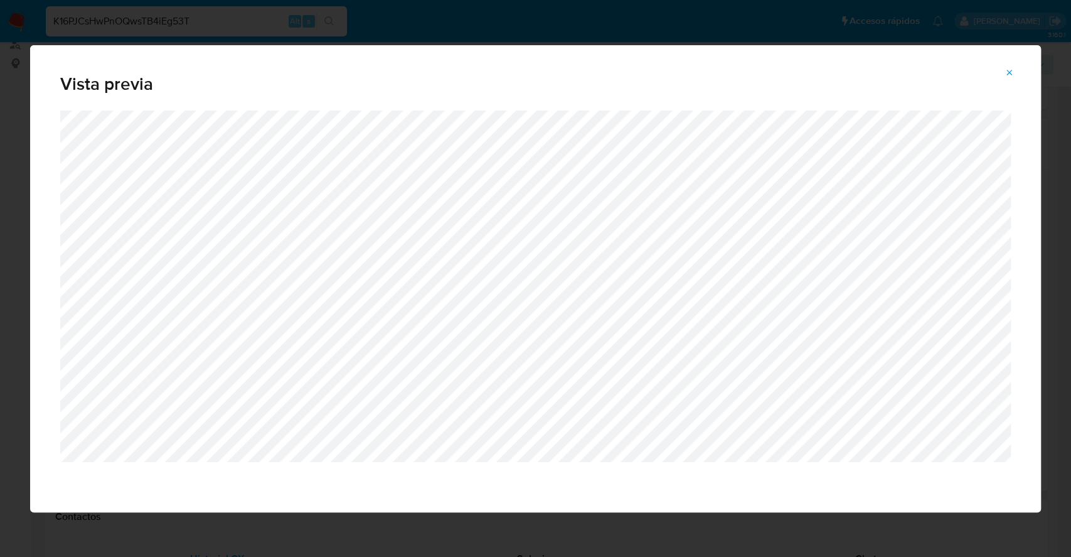
click at [1005, 77] on icon "Attachment preview" at bounding box center [1010, 73] width 10 height 10
